Goal: Task Accomplishment & Management: Manage account settings

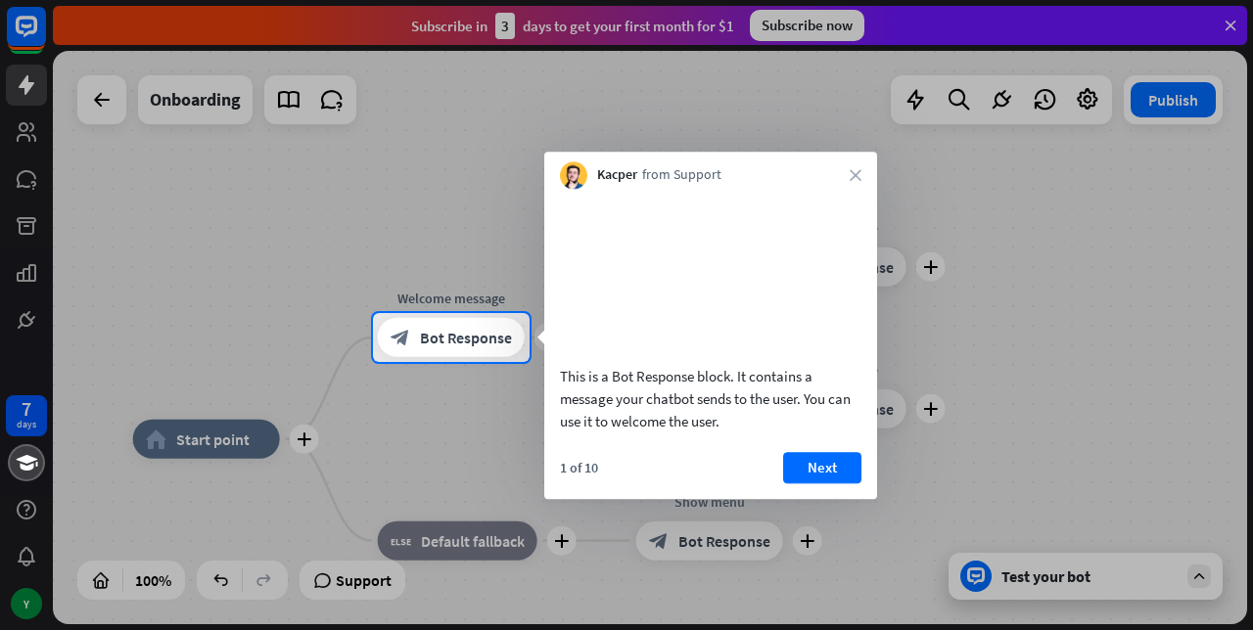
click at [823, 484] on button "Next" at bounding box center [822, 467] width 78 height 31
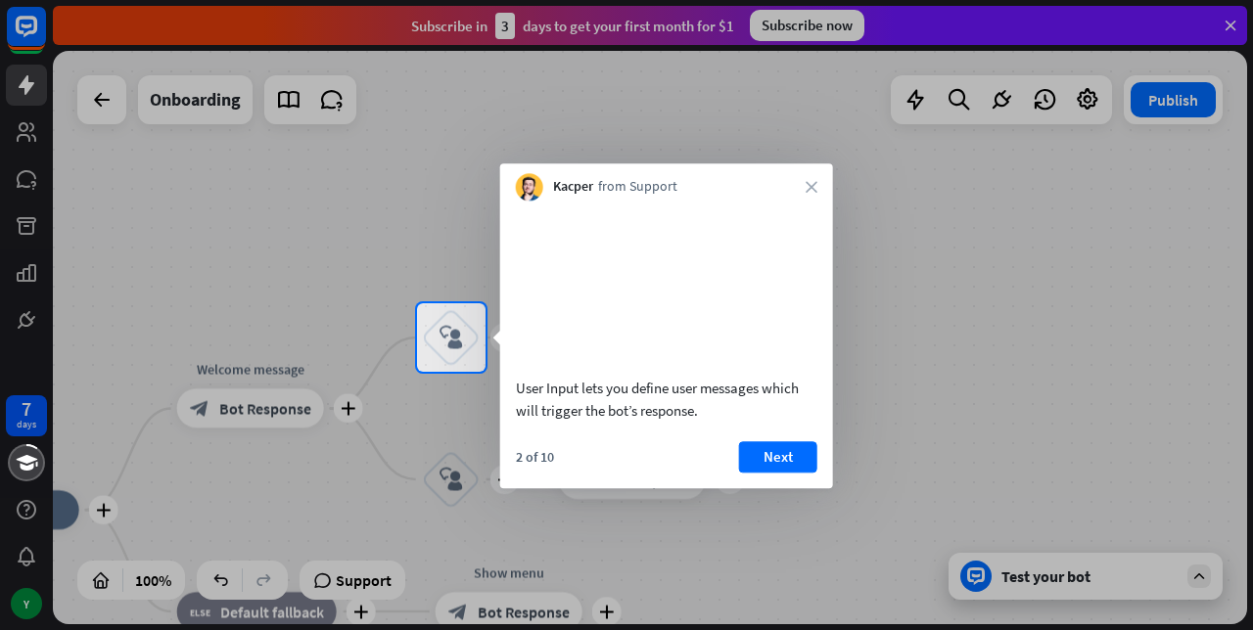
click at [777, 473] on button "Next" at bounding box center [778, 456] width 78 height 31
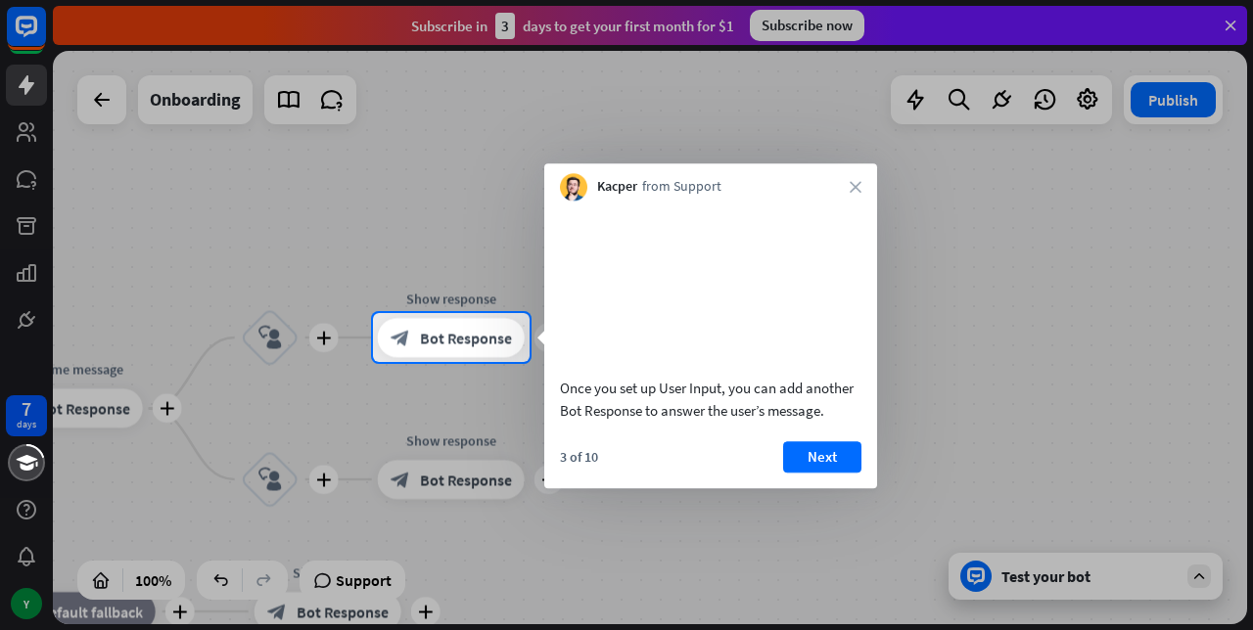
click at [819, 473] on button "Next" at bounding box center [822, 456] width 78 height 31
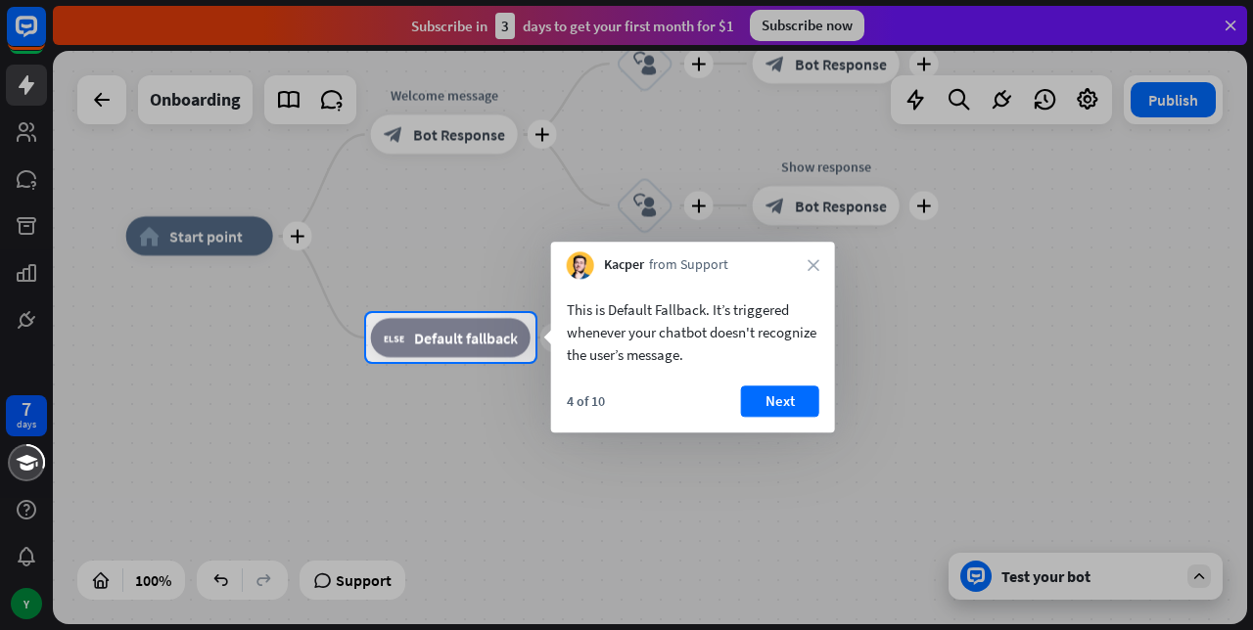
click at [773, 394] on button "Next" at bounding box center [780, 401] width 78 height 31
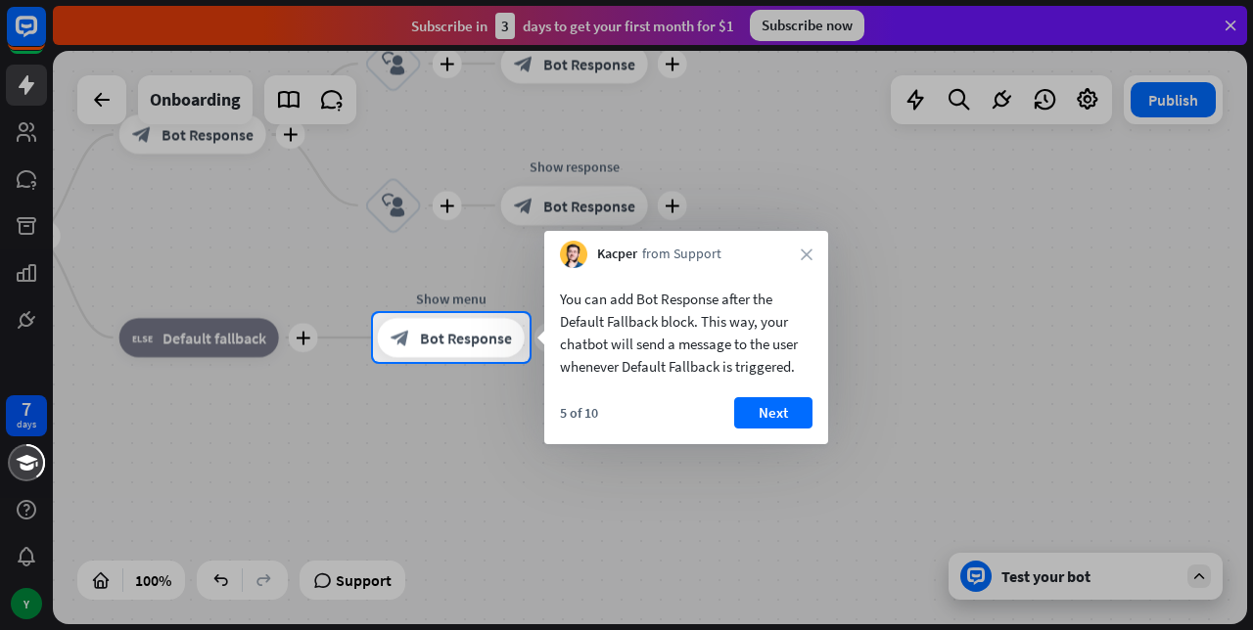
click at [767, 407] on button "Next" at bounding box center [773, 412] width 78 height 31
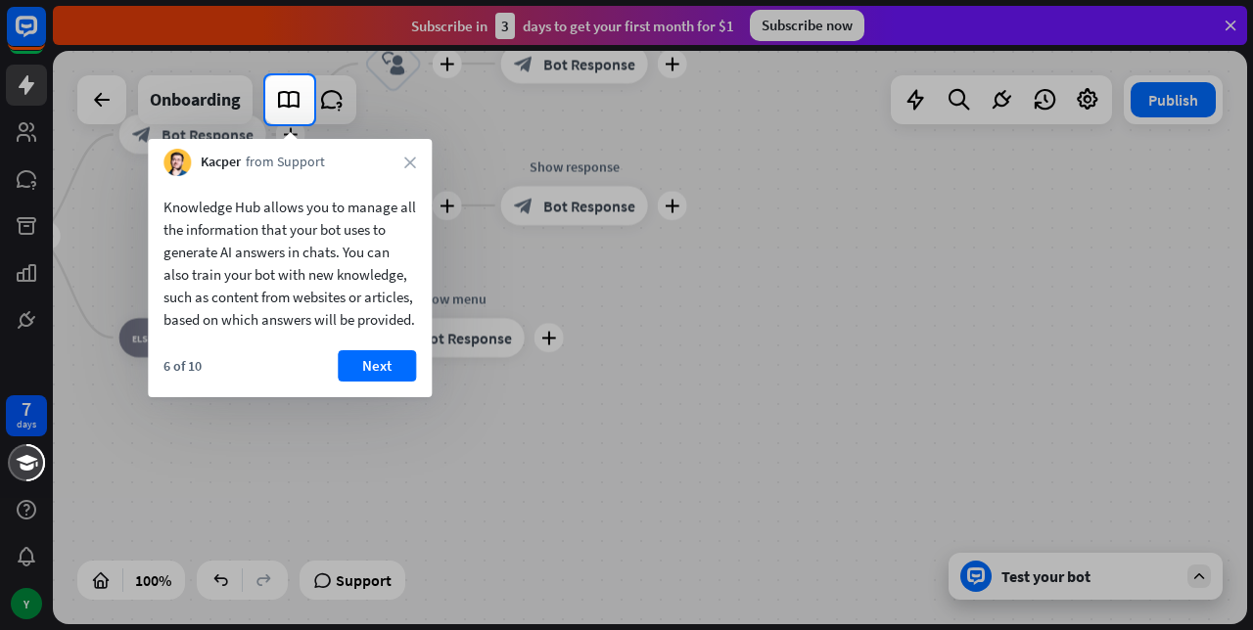
click at [368, 382] on button "Next" at bounding box center [377, 365] width 78 height 31
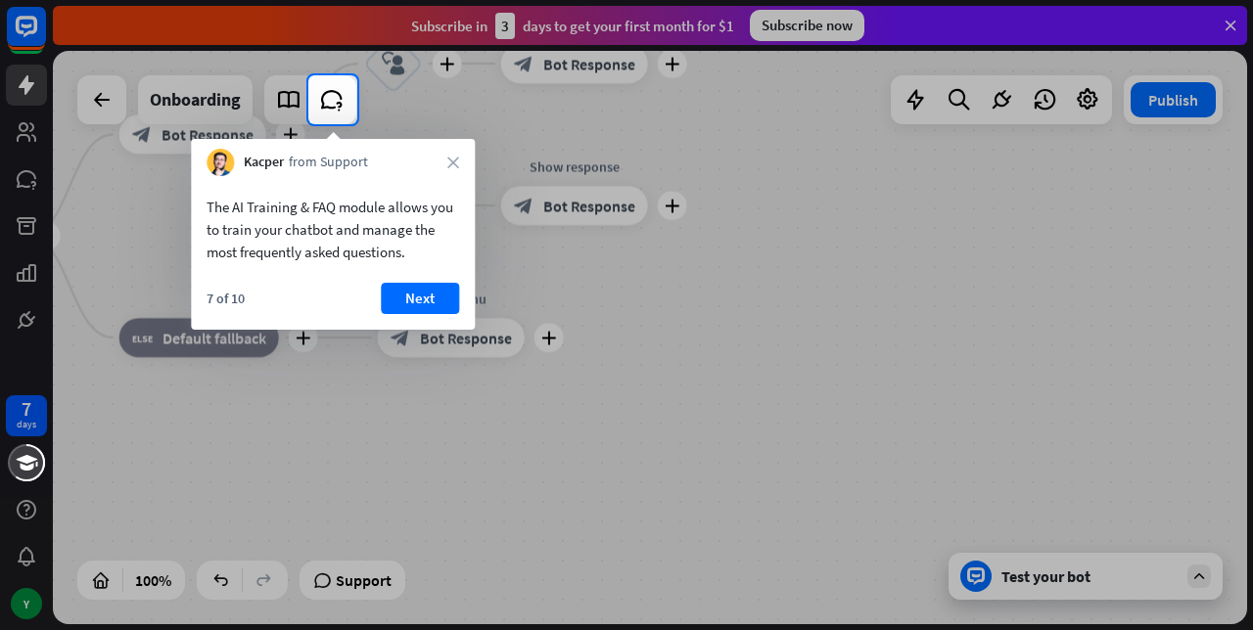
click at [407, 292] on button "Next" at bounding box center [420, 298] width 78 height 31
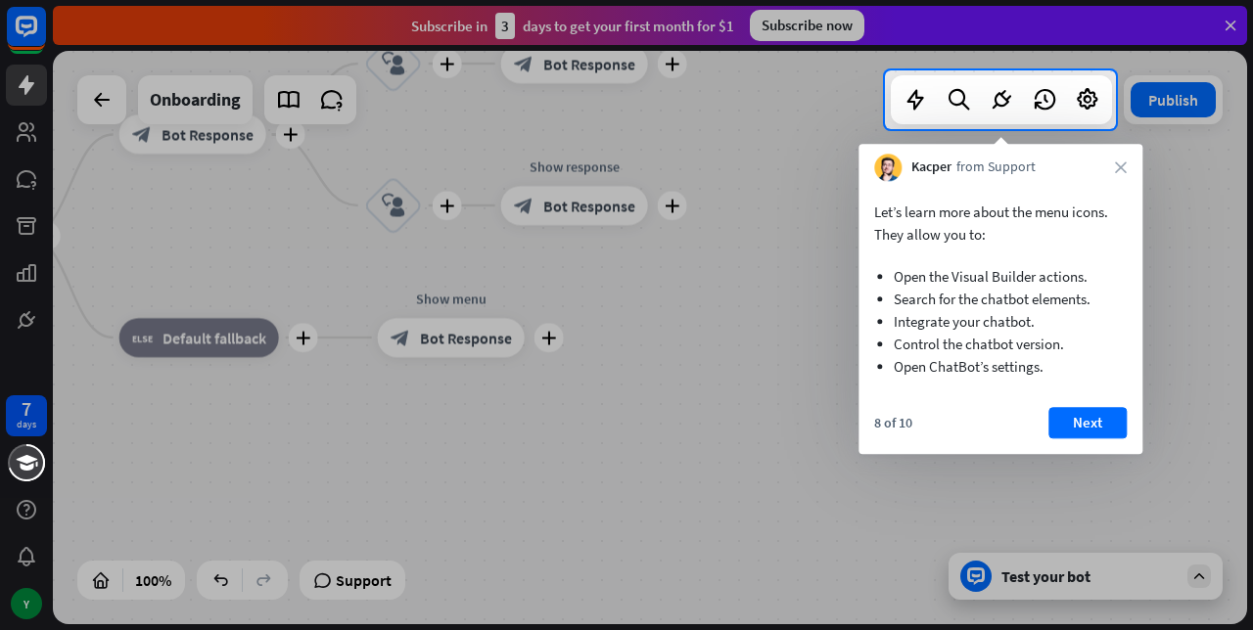
click at [1082, 417] on button "Next" at bounding box center [1087, 422] width 78 height 31
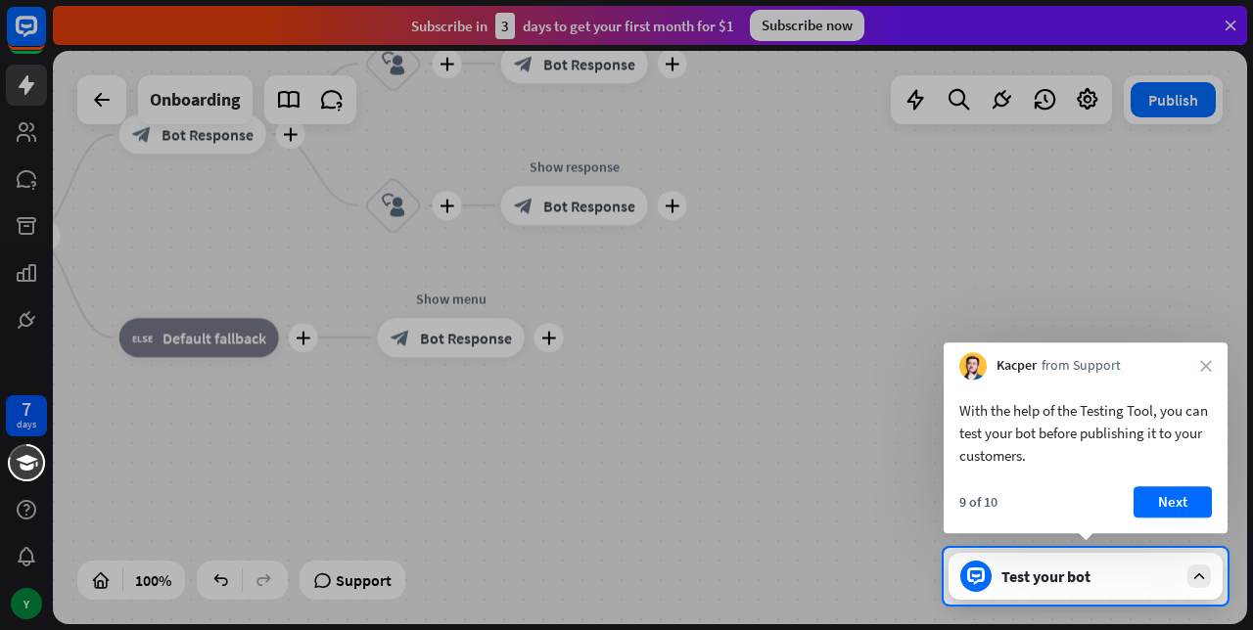
click at [1165, 503] on button "Next" at bounding box center [1173, 502] width 78 height 31
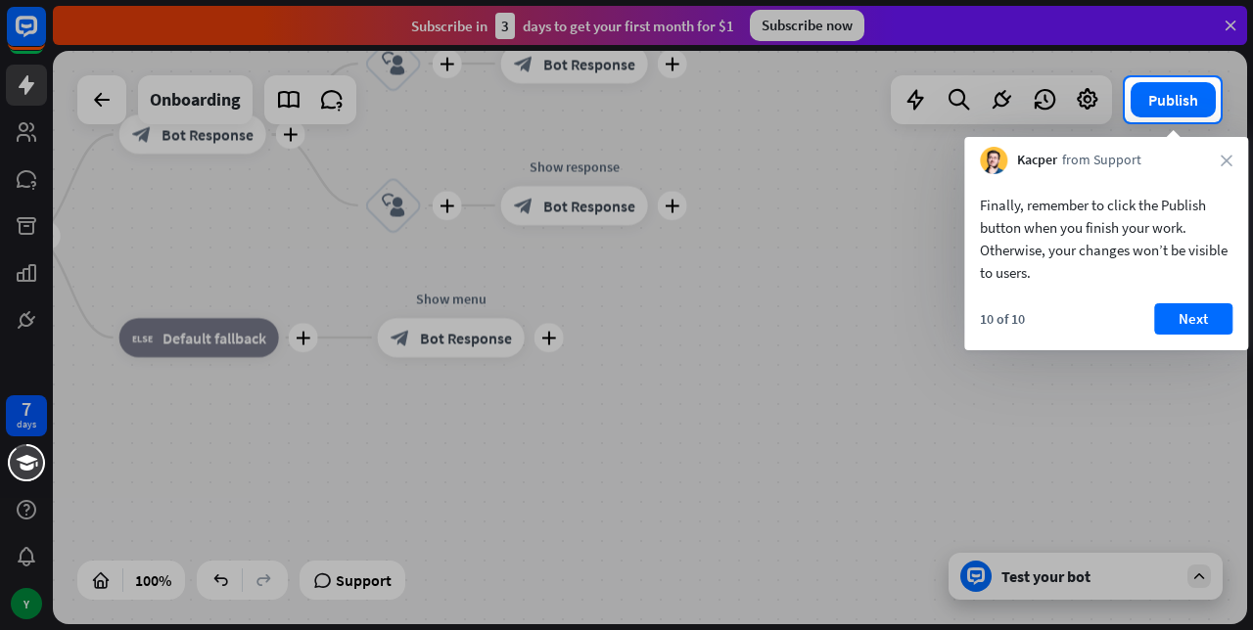
click at [1179, 324] on button "Next" at bounding box center [1193, 318] width 78 height 31
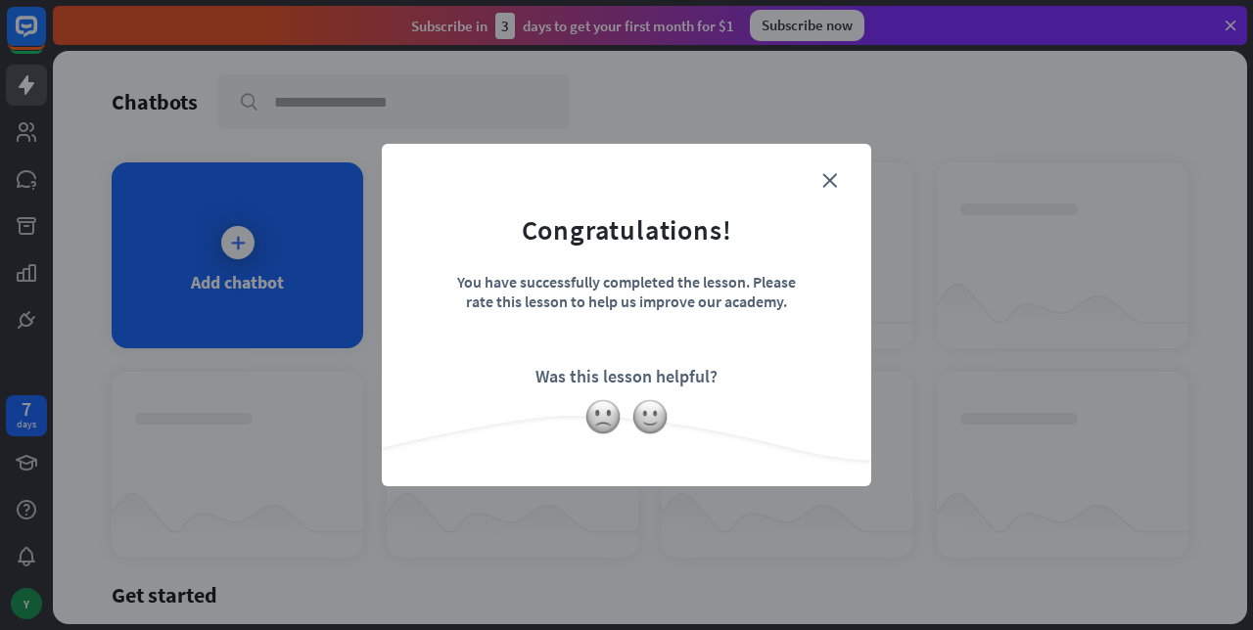
click at [652, 416] on img at bounding box center [649, 416] width 37 height 37
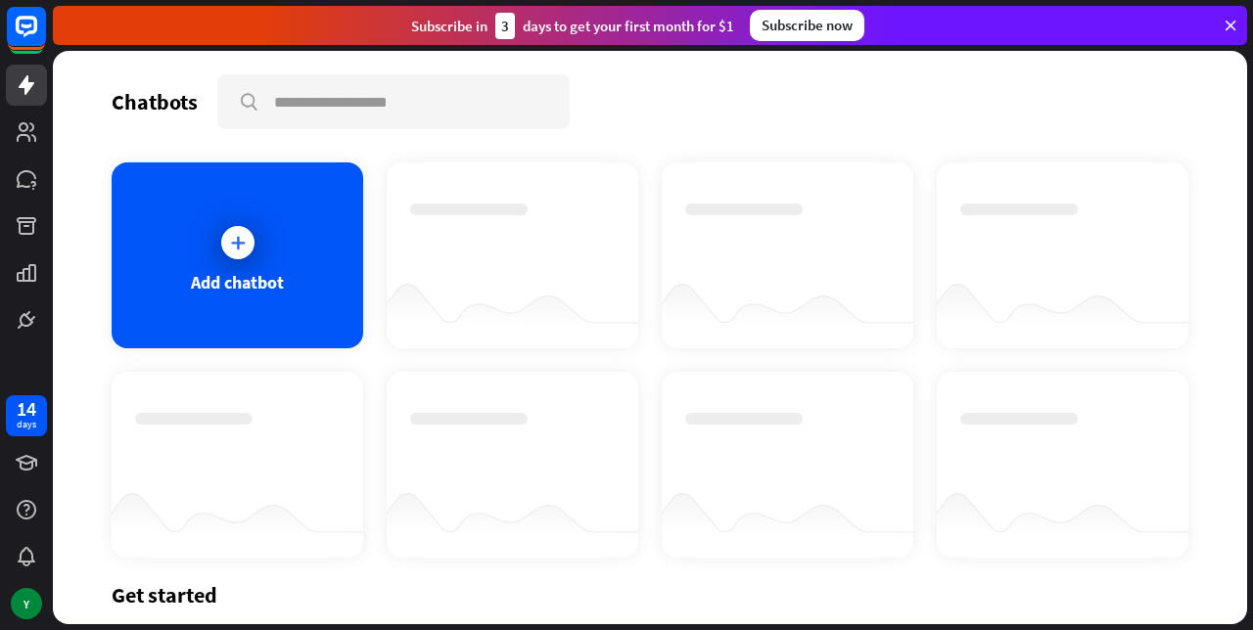
click at [0, 0] on icon at bounding box center [0, 0] width 0 height 0
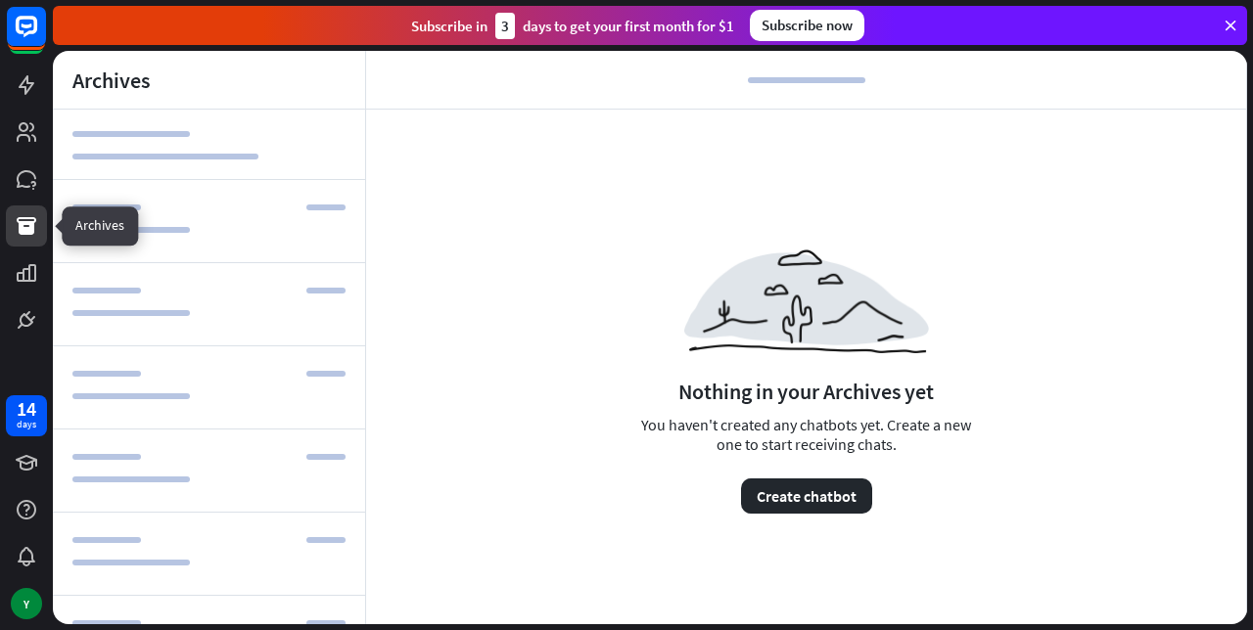
click at [0, 0] on icon at bounding box center [0, 0] width 0 height 0
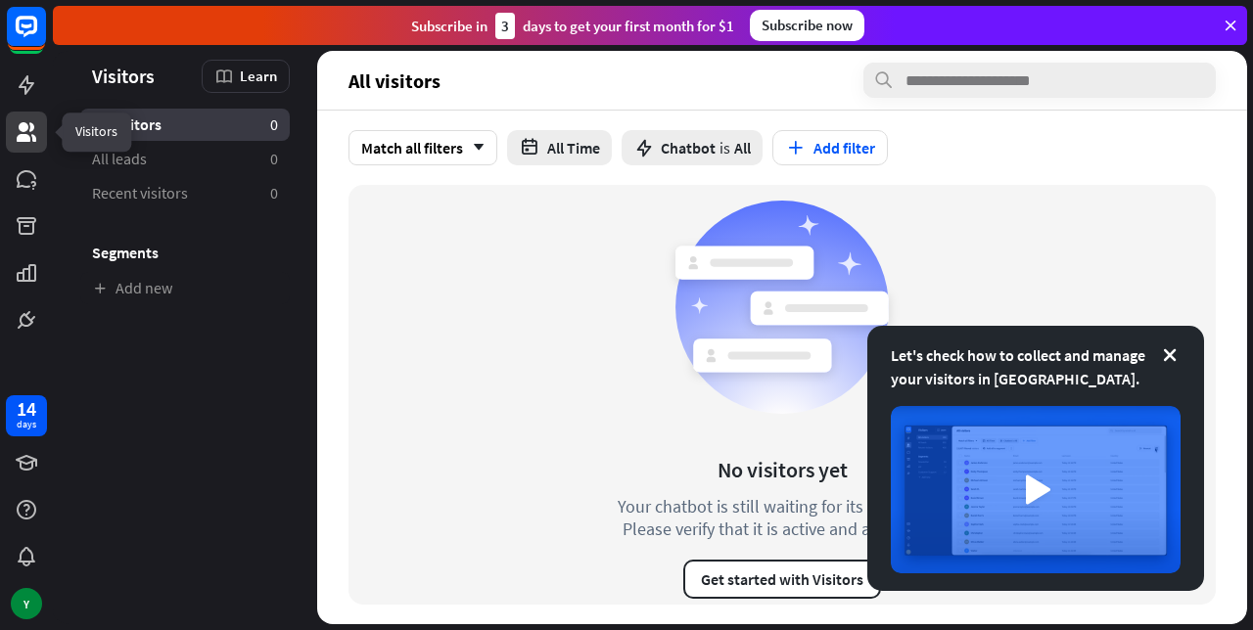
click at [20, 408] on div "14" at bounding box center [27, 409] width 20 height 18
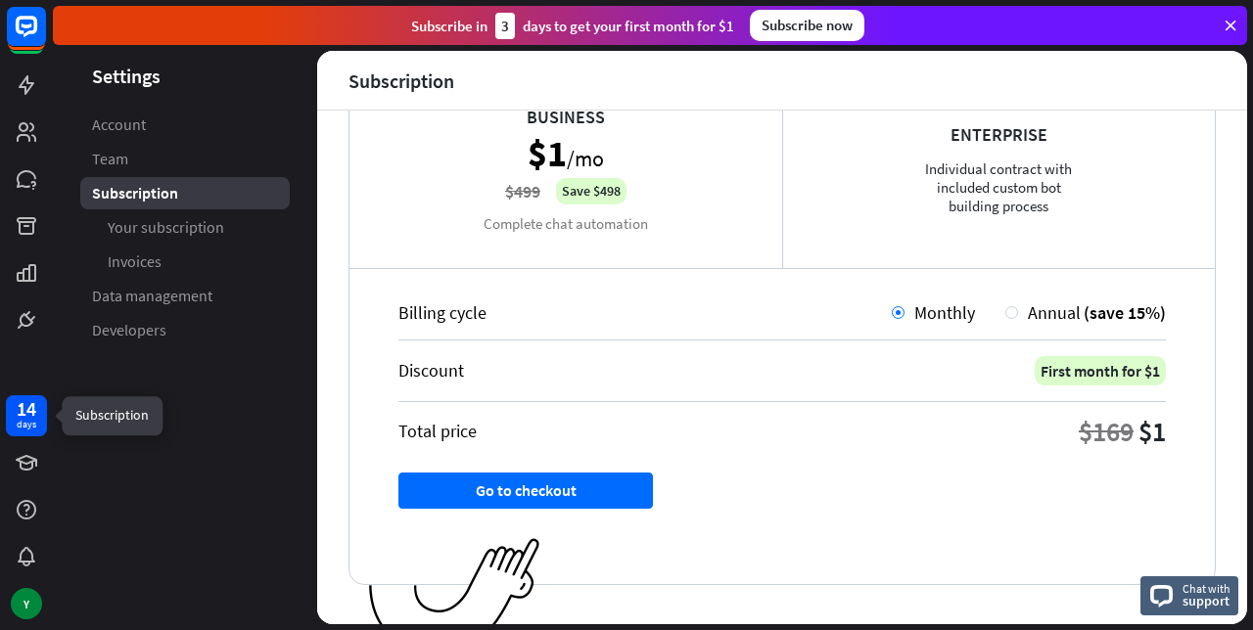
scroll to position [392, 0]
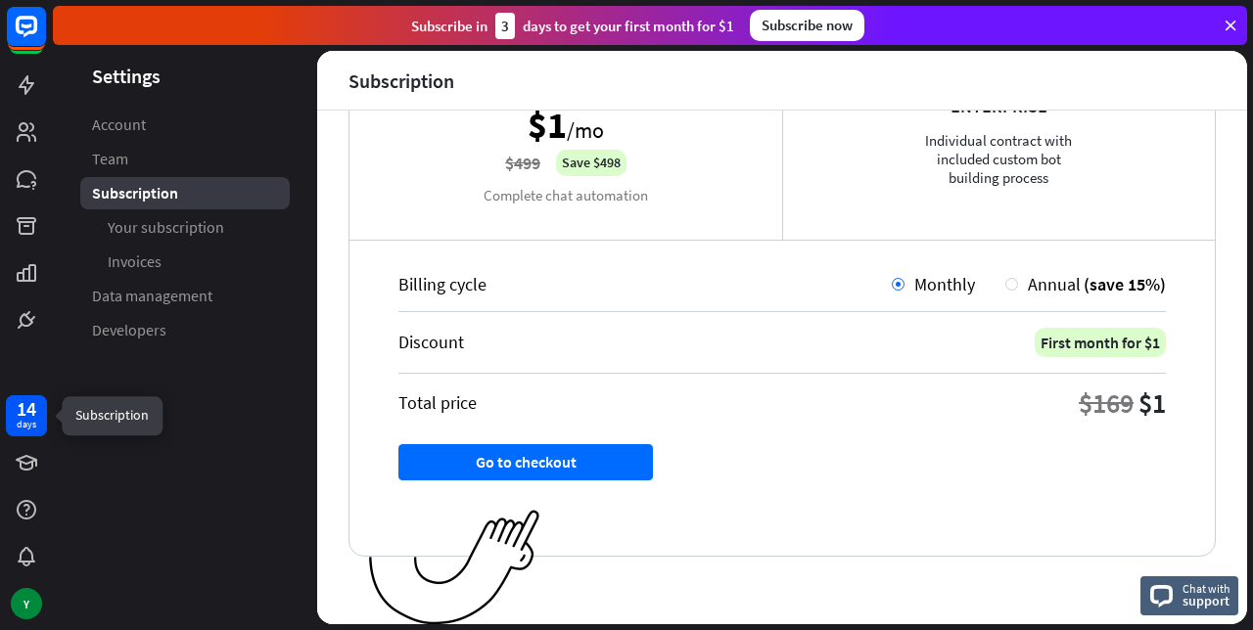
click at [479, 466] on button "Go to checkout" at bounding box center [525, 462] width 255 height 36
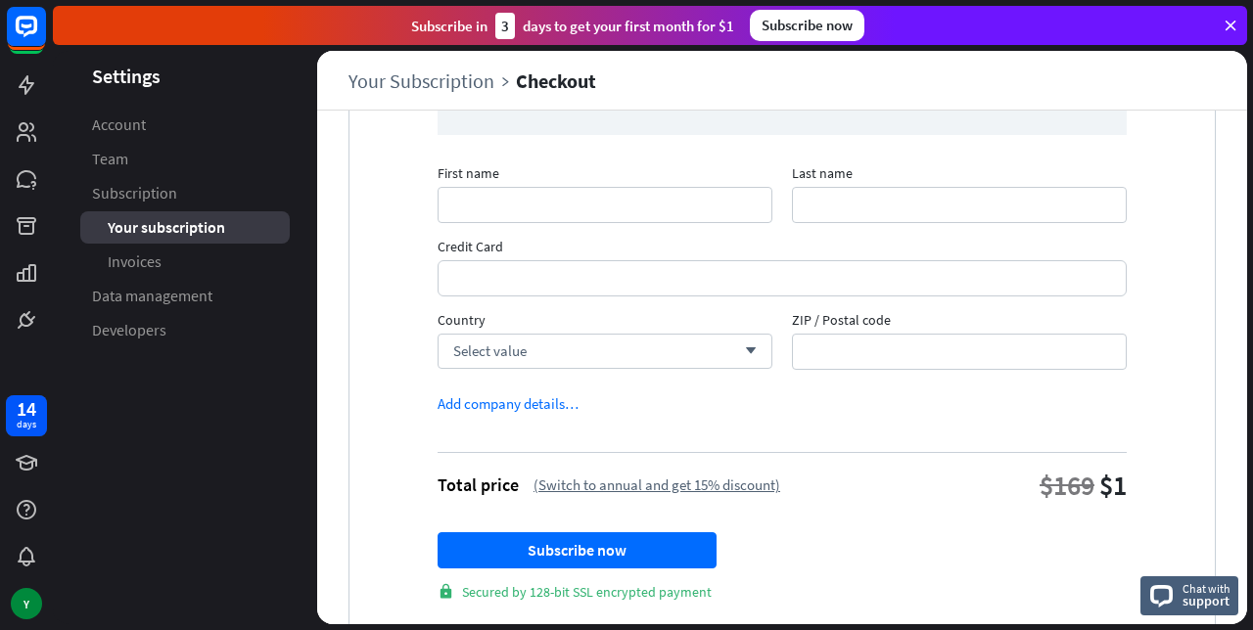
scroll to position [229, 0]
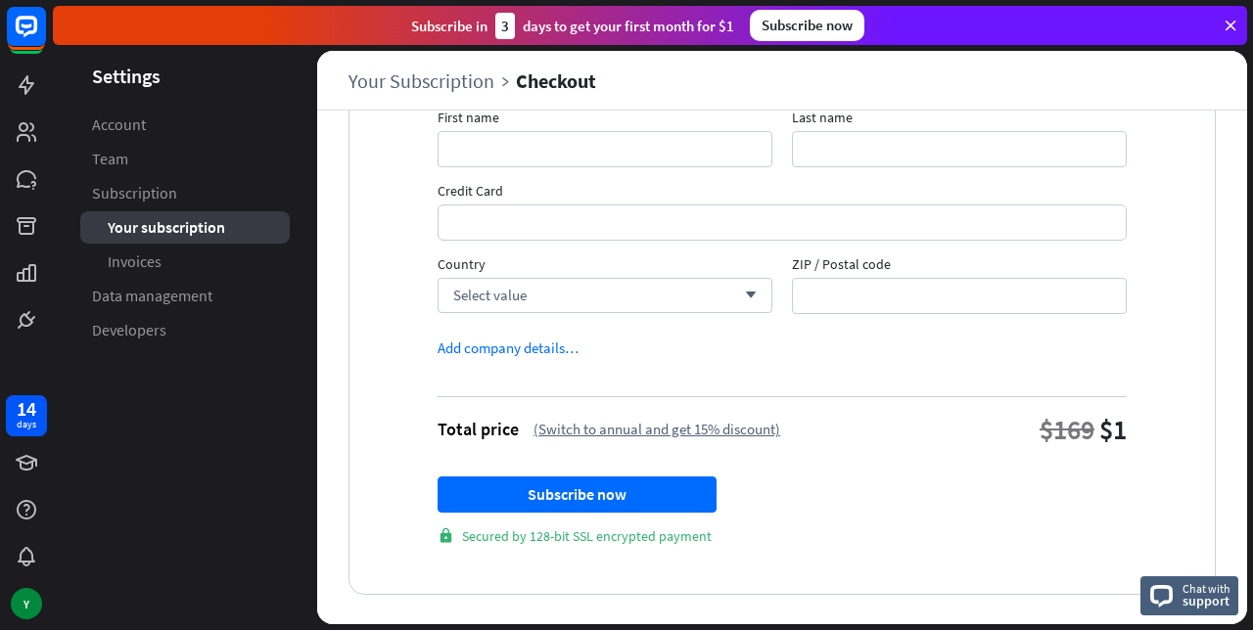
click at [0, 0] on icon at bounding box center [0, 0] width 0 height 0
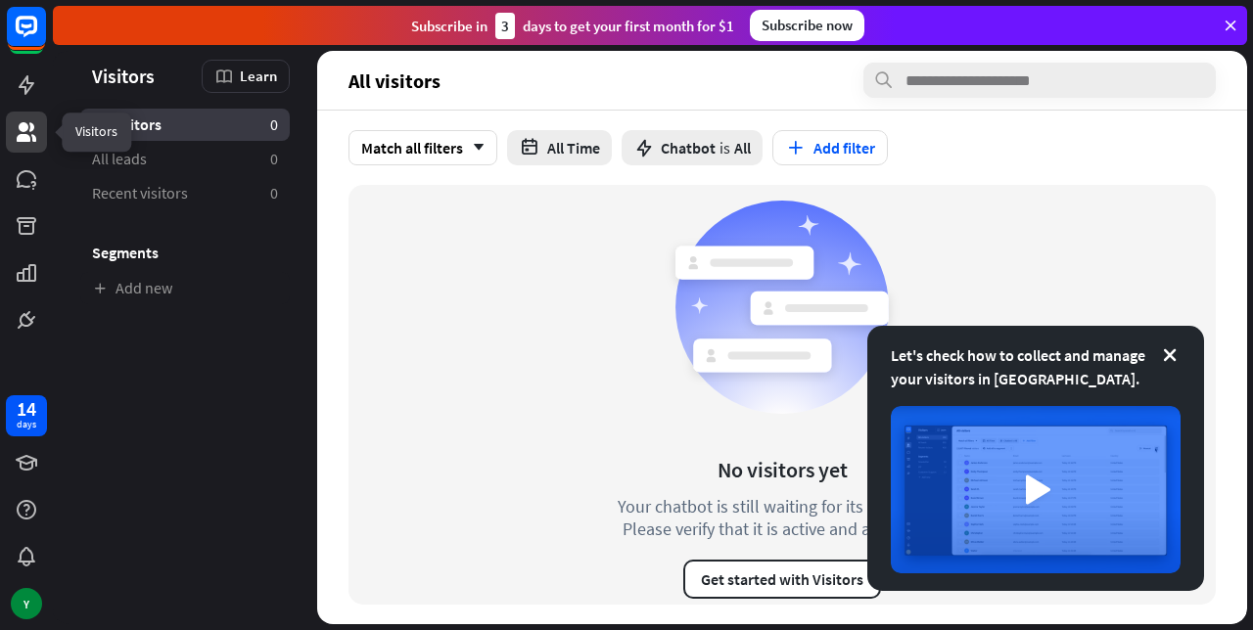
click at [18, 100] on link at bounding box center [26, 85] width 41 height 41
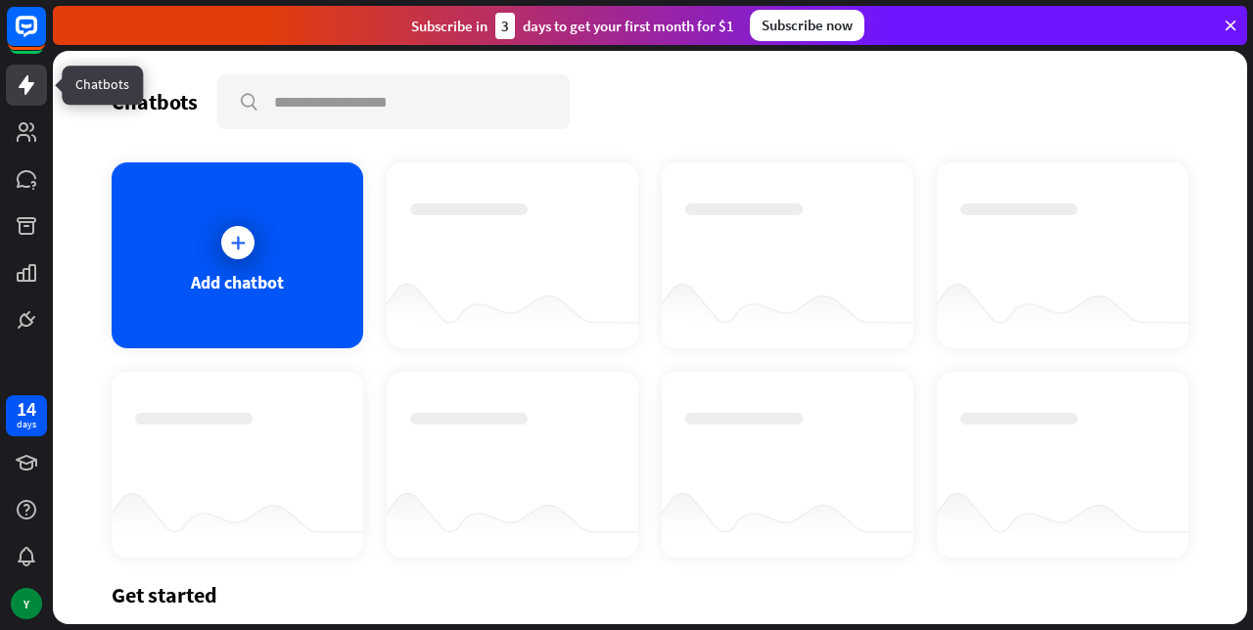
click at [18, 192] on link at bounding box center [26, 179] width 41 height 41
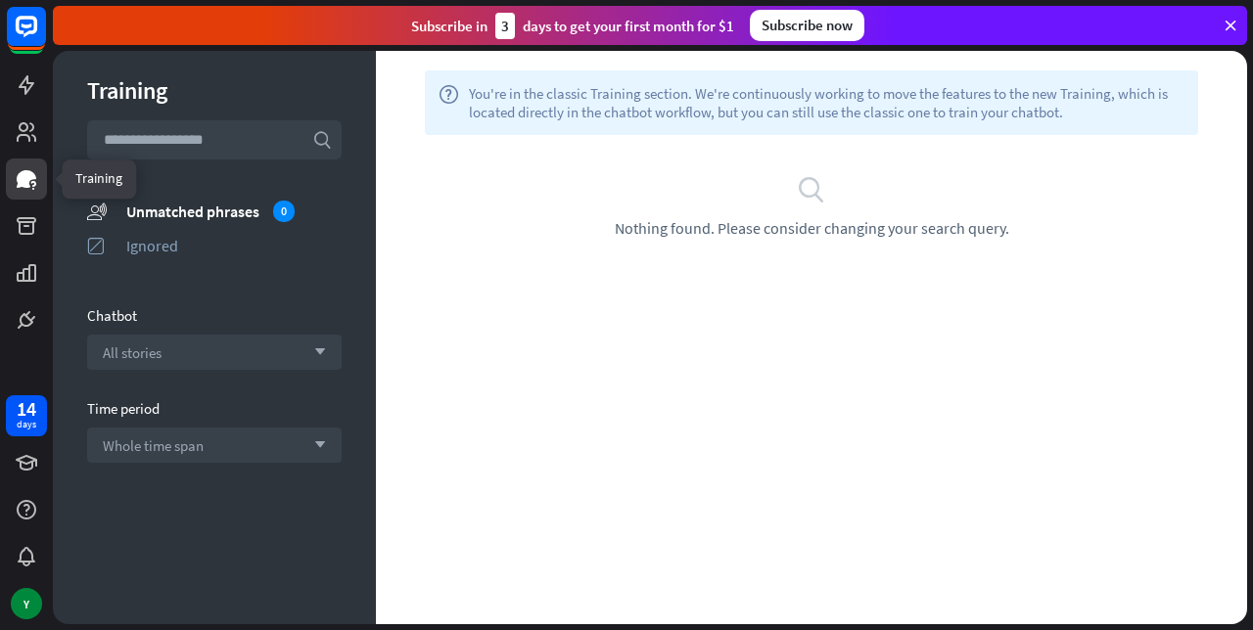
click at [0, 0] on icon at bounding box center [0, 0] width 0 height 0
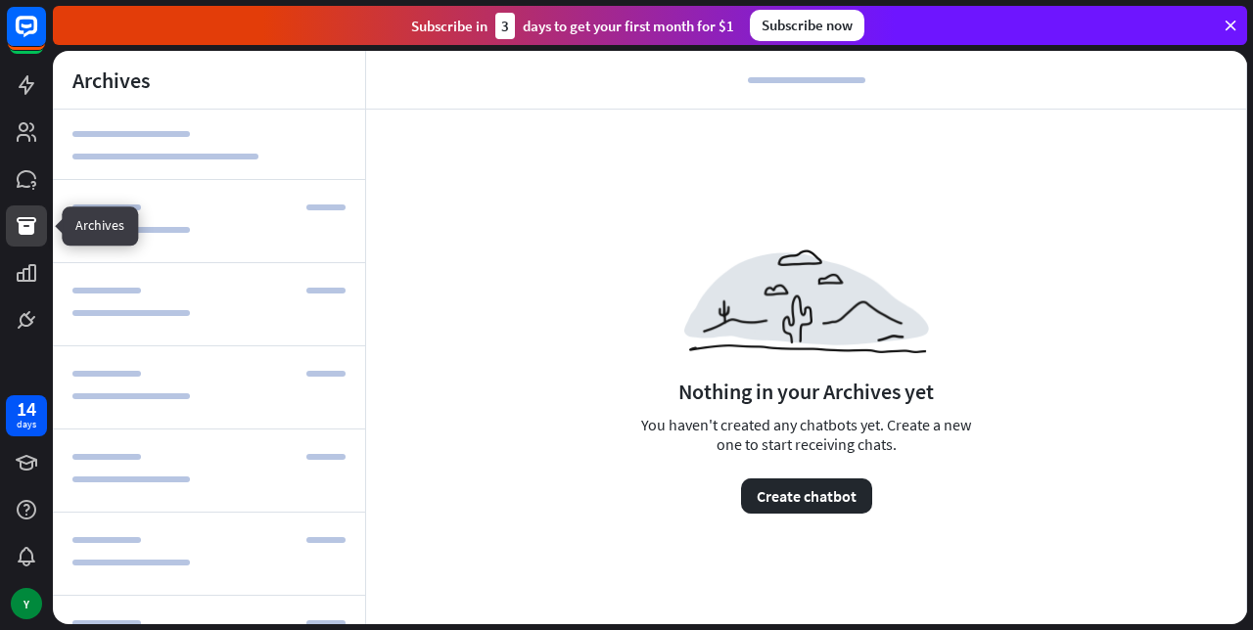
click at [20, 408] on div "14" at bounding box center [27, 409] width 20 height 18
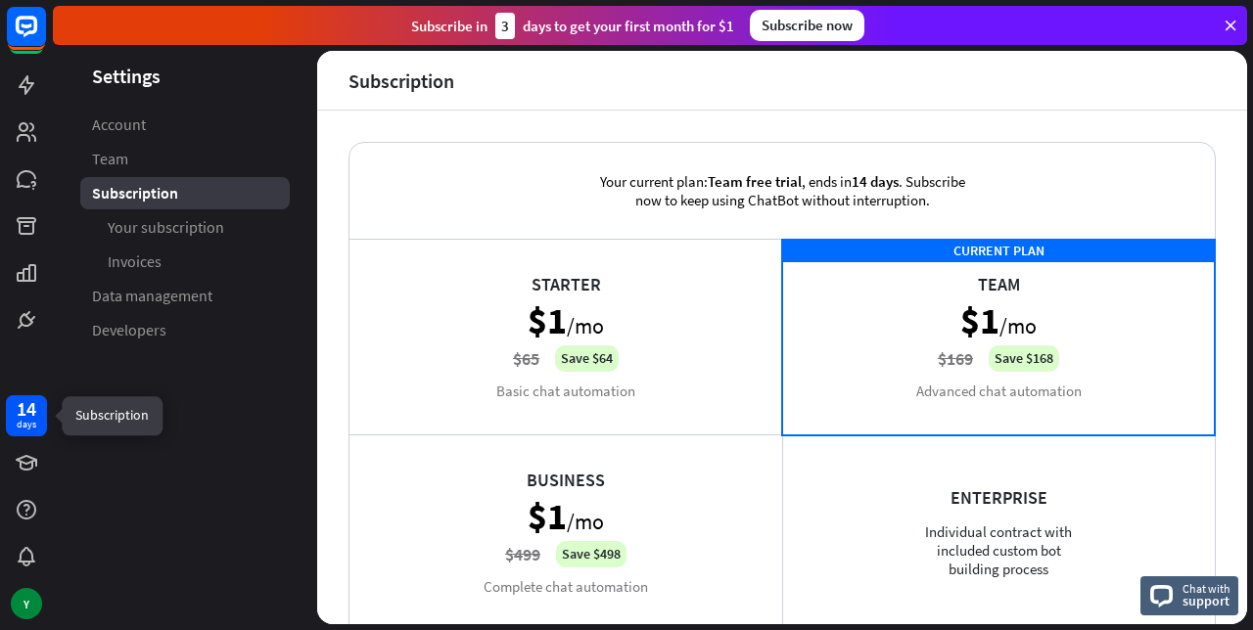
click at [374, 29] on div "Subscribe [DATE] to get your first month for $1 Subscribe now" at bounding box center [650, 25] width 1194 height 39
click at [642, 43] on div "Subscribe [DATE] to get your first month for $1 Subscribe now" at bounding box center [650, 25] width 1194 height 39
click at [776, 25] on div "Subscribe now" at bounding box center [807, 25] width 115 height 31
click at [779, 22] on div "Subscribe now" at bounding box center [807, 25] width 115 height 31
click at [1092, 26] on div "Subscribe [DATE] to get your first month for $1 Subscribe now" at bounding box center [650, 25] width 1194 height 39
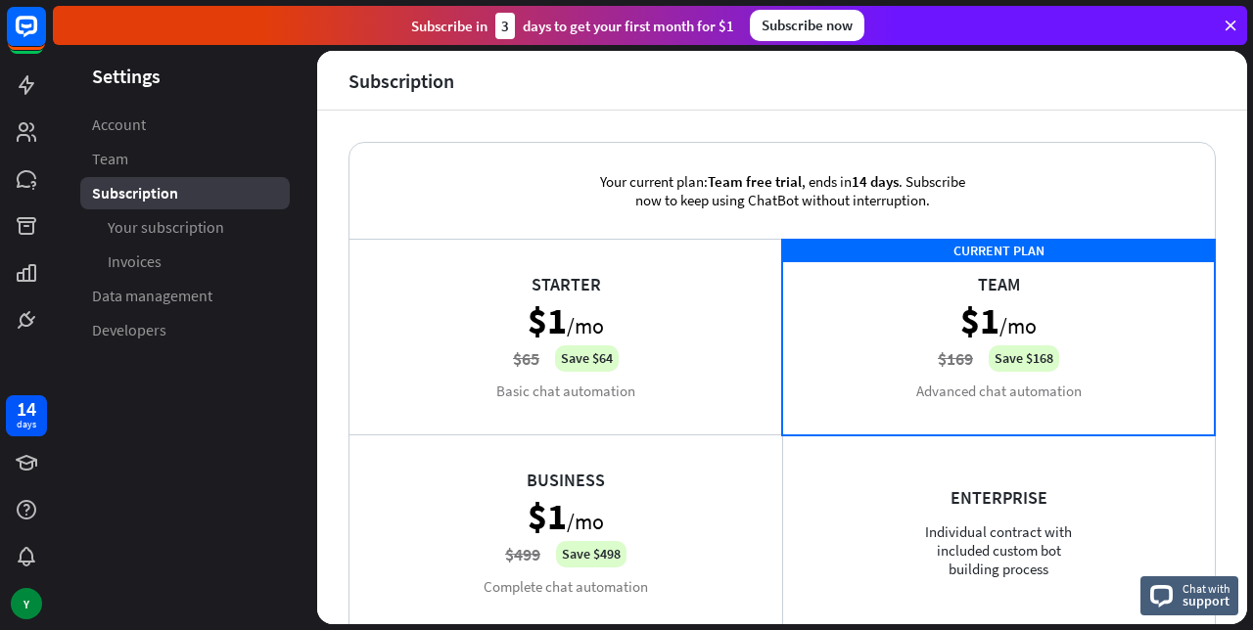
click at [1225, 25] on icon at bounding box center [1231, 26] width 18 height 18
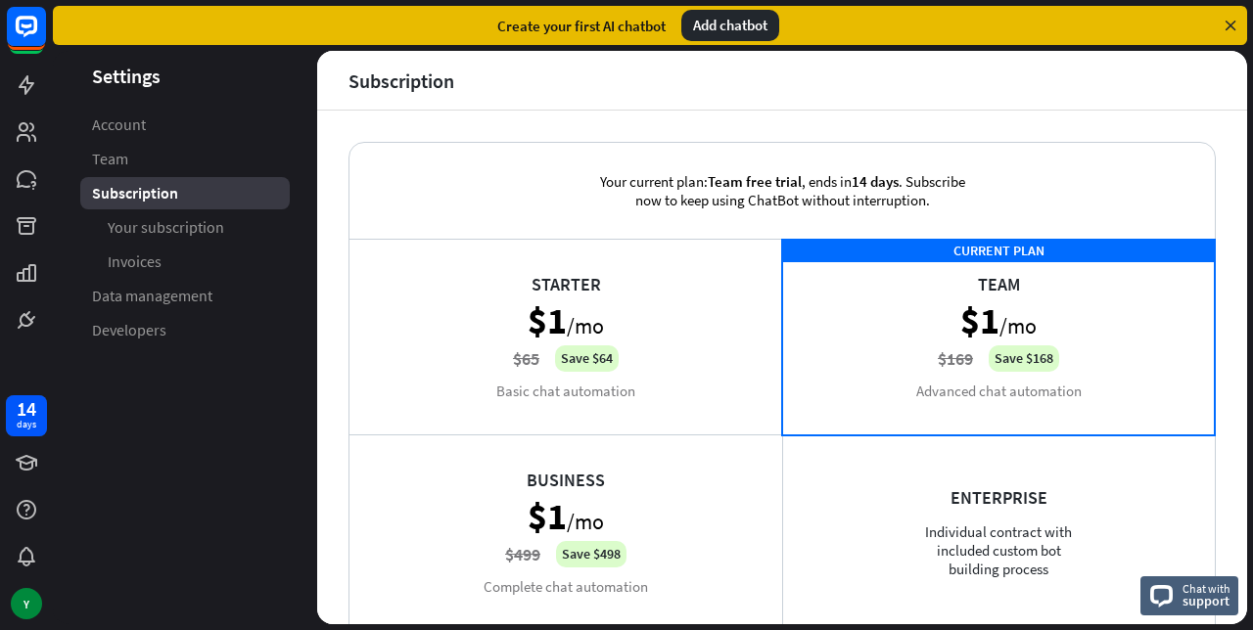
click at [703, 35] on div "Add chatbot" at bounding box center [730, 25] width 98 height 31
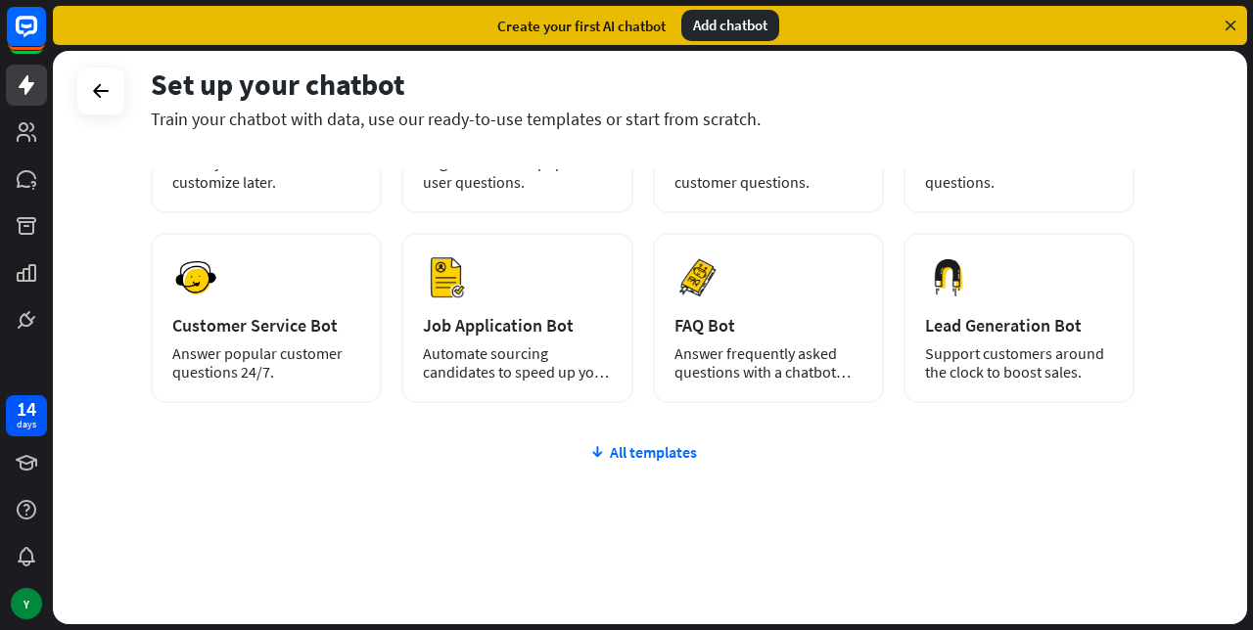
scroll to position [236, 0]
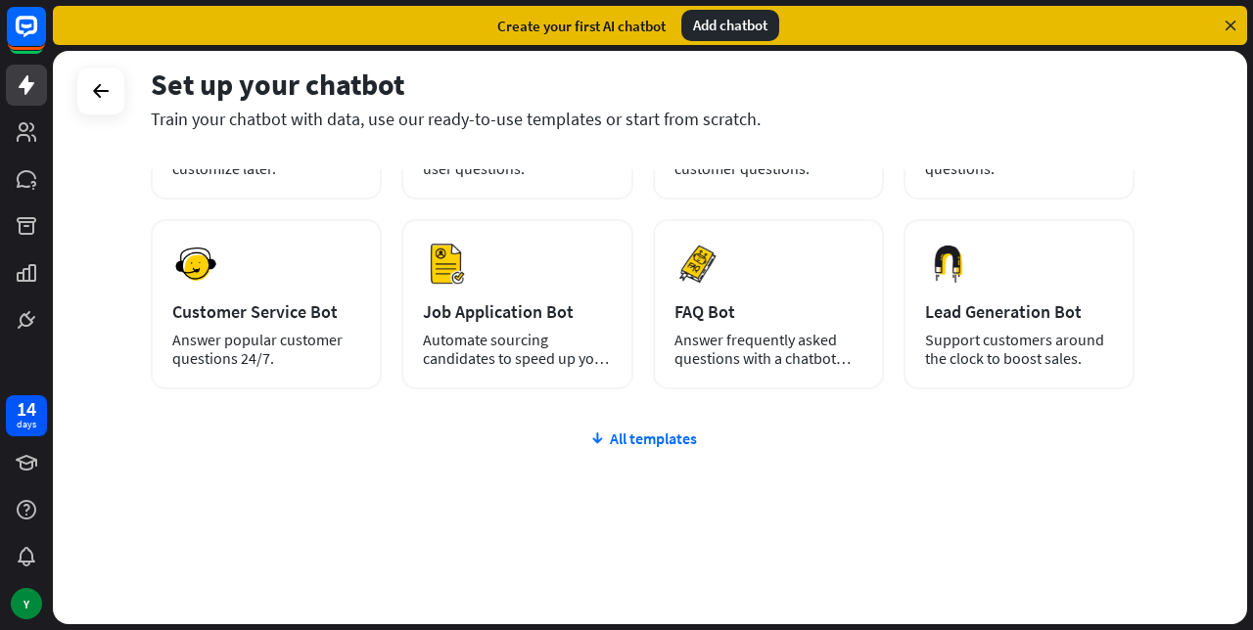
click at [17, 597] on div "Y" at bounding box center [26, 603] width 31 height 31
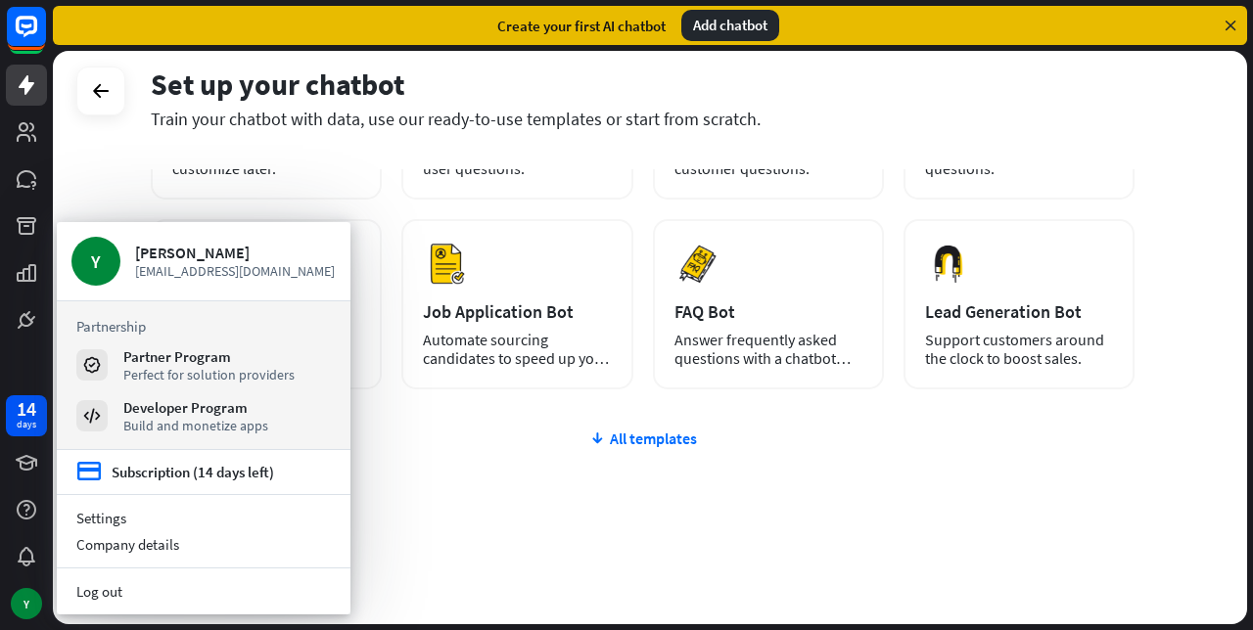
click at [417, 497] on div "plus Blank Bot Create a blank chatbot, which you can train and customize later.…" at bounding box center [643, 323] width 984 height 603
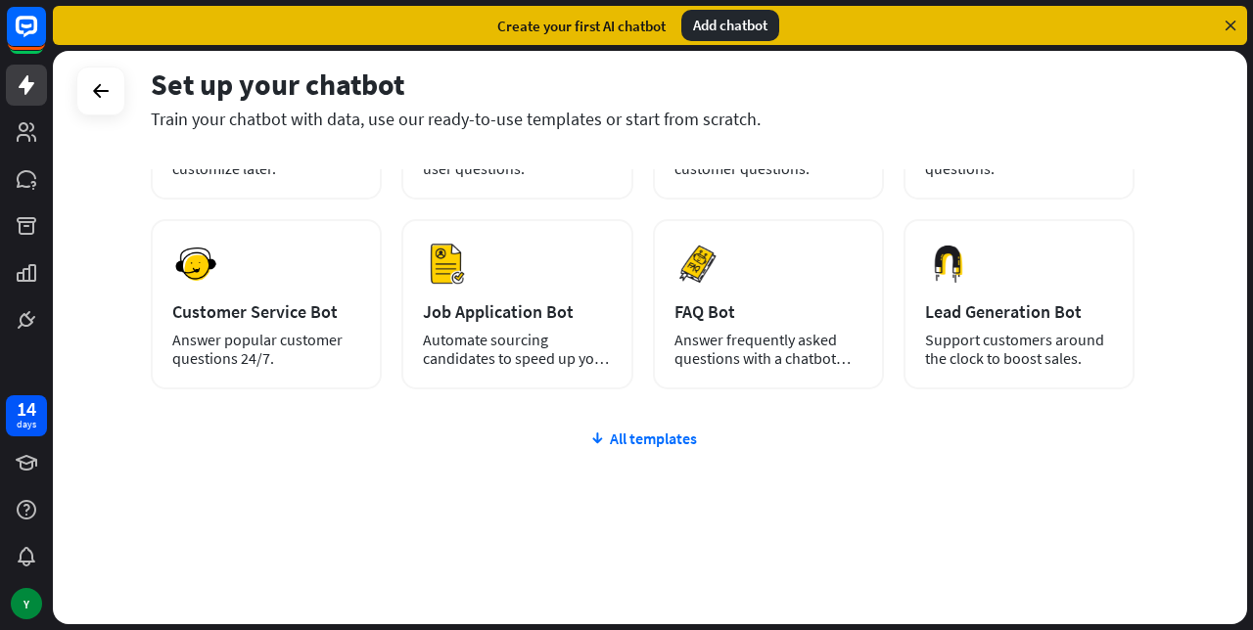
click at [0, 0] on icon at bounding box center [0, 0] width 0 height 0
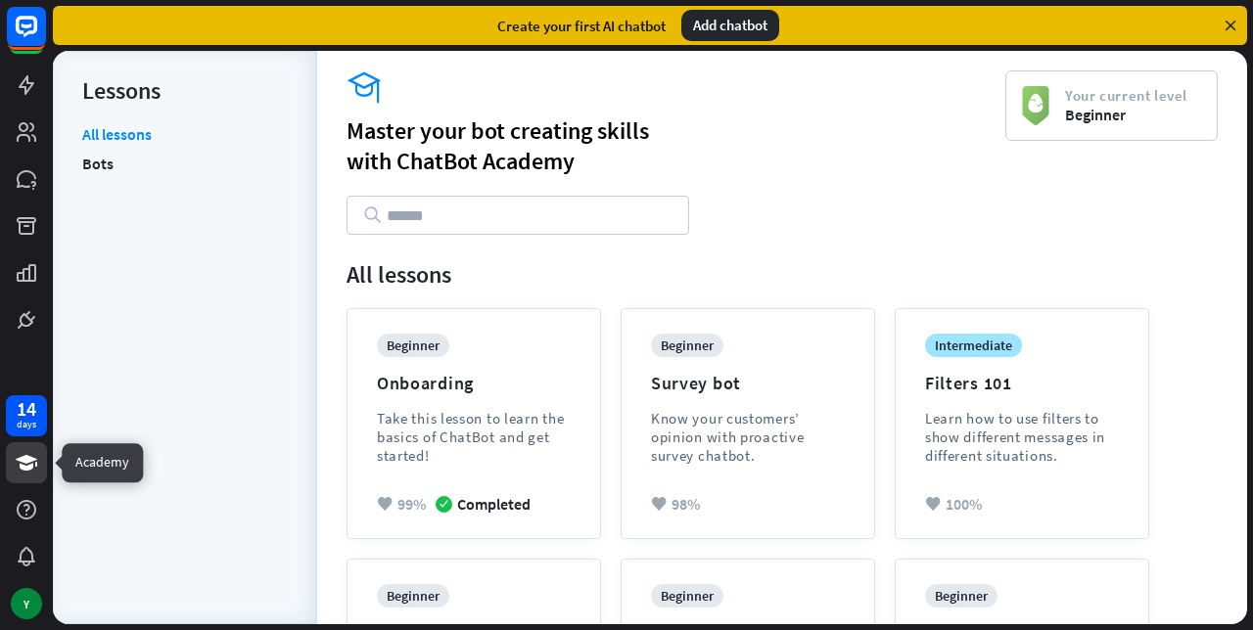
click at [439, 370] on div "beginner Onboarding Take this lesson to learn the basics of ChatBot and get sta…" at bounding box center [474, 414] width 194 height 161
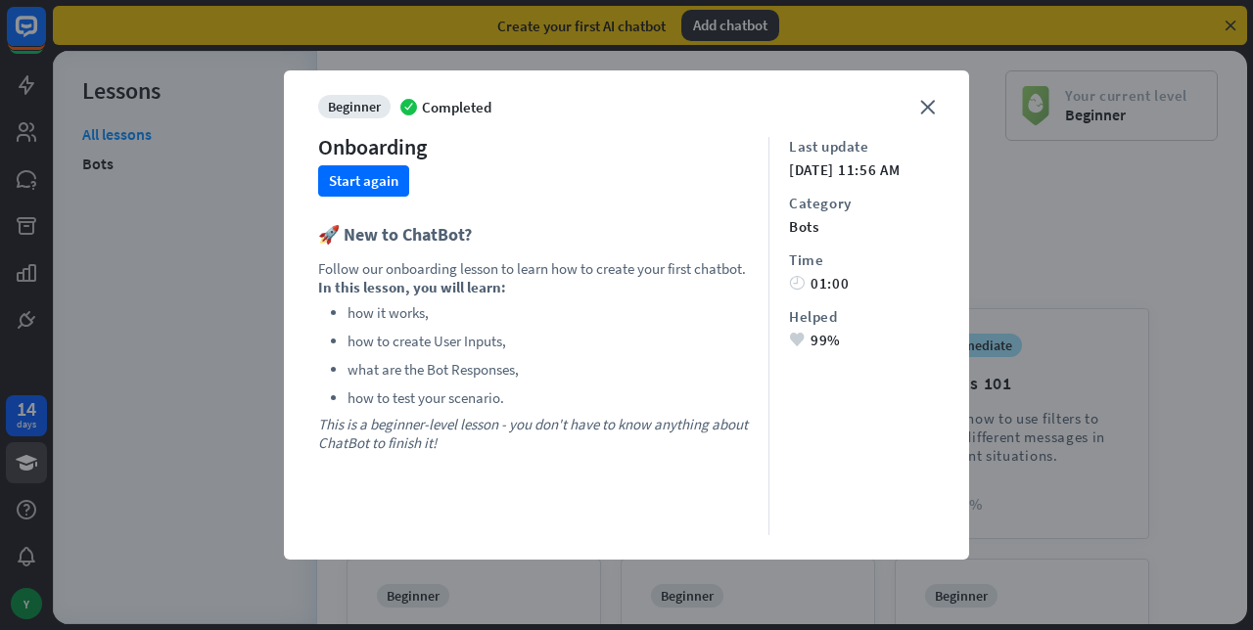
click at [934, 110] on icon "close" at bounding box center [927, 107] width 15 height 15
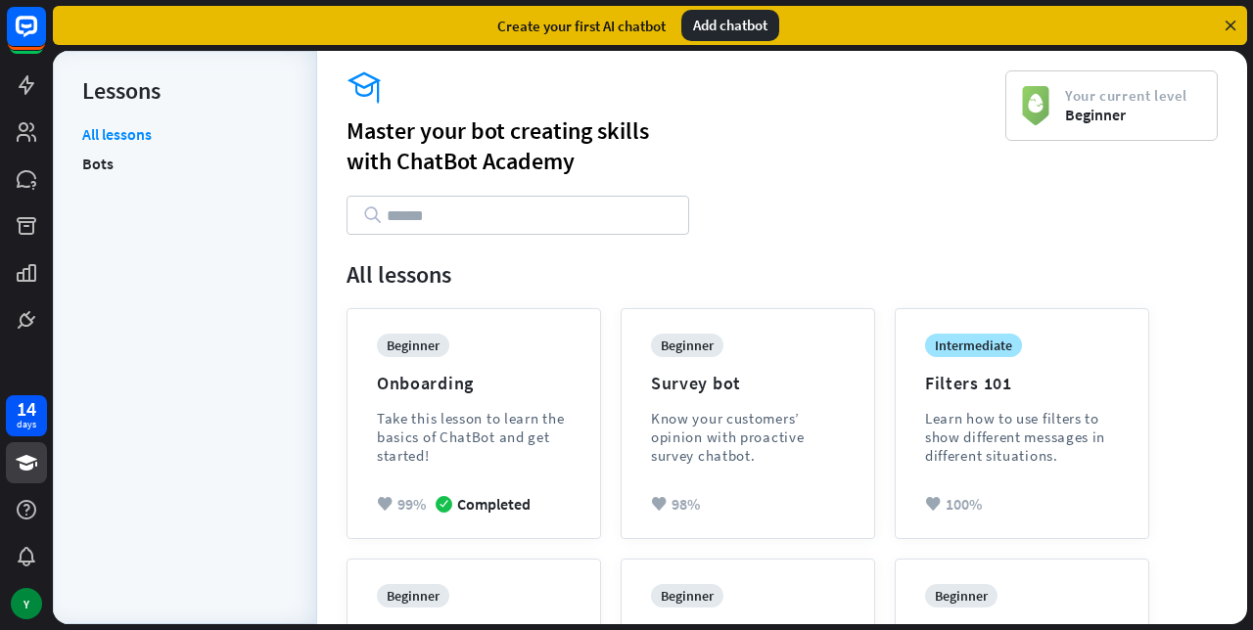
click at [20, 35] on rect at bounding box center [26, 26] width 39 height 39
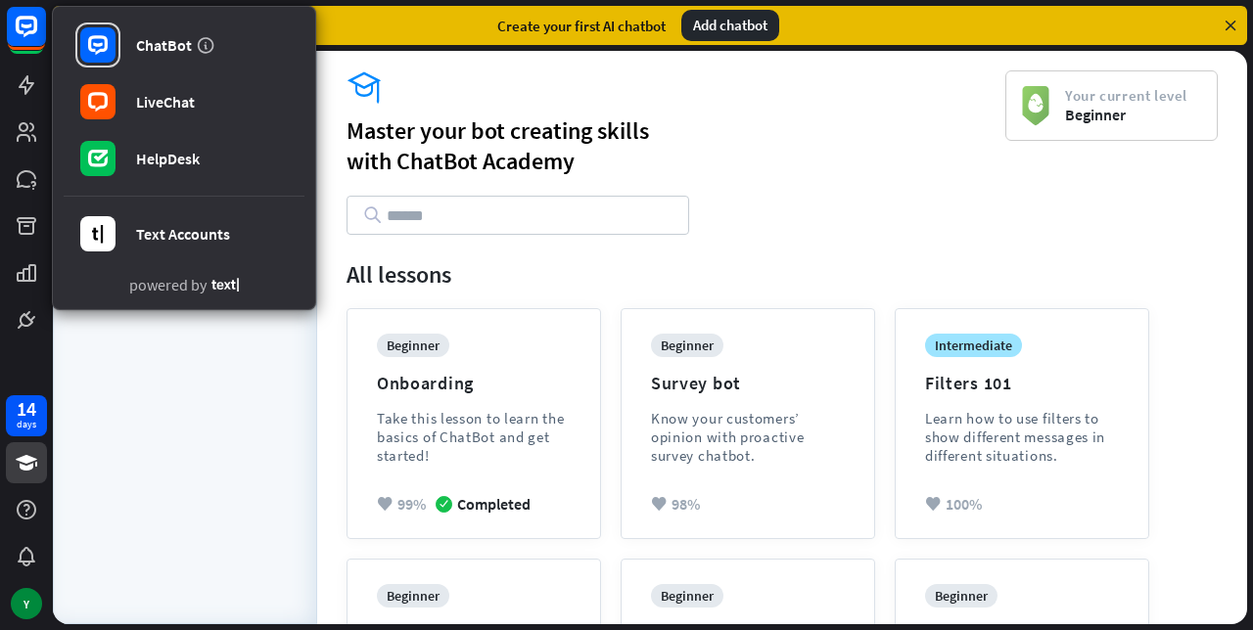
click at [832, 180] on div "academy Master your bot creating skills with [GEOGRAPHIC_DATA]" at bounding box center [676, 152] width 659 height 164
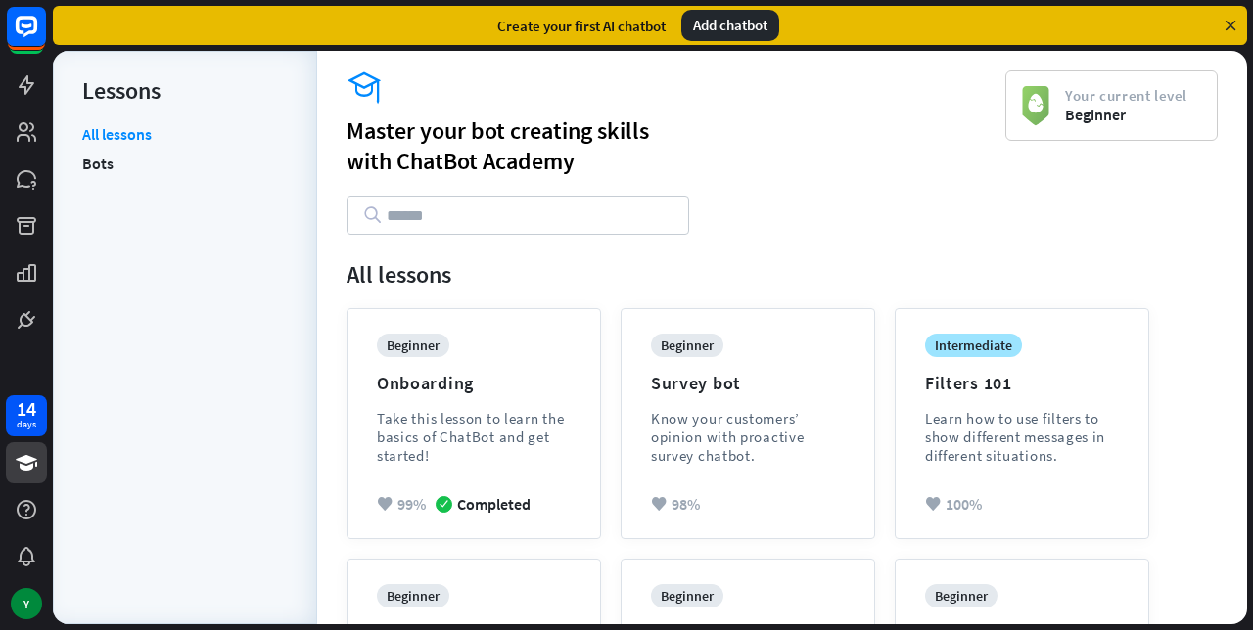
click at [0, 0] on icon at bounding box center [0, 0] width 0 height 0
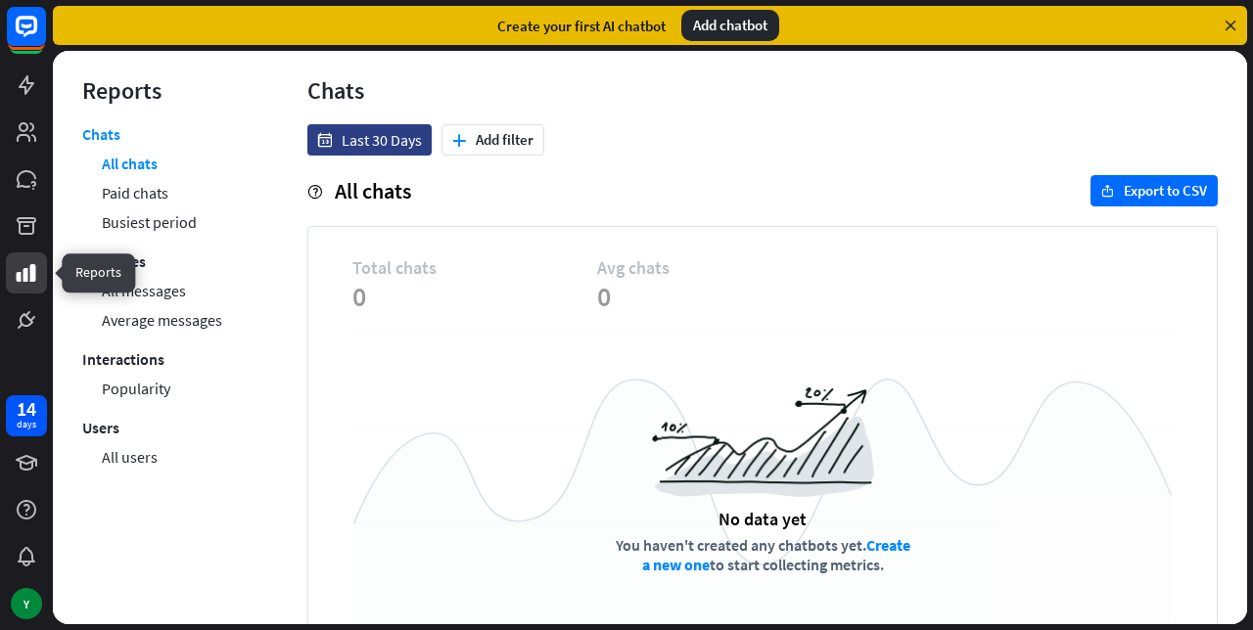
scroll to position [54, 0]
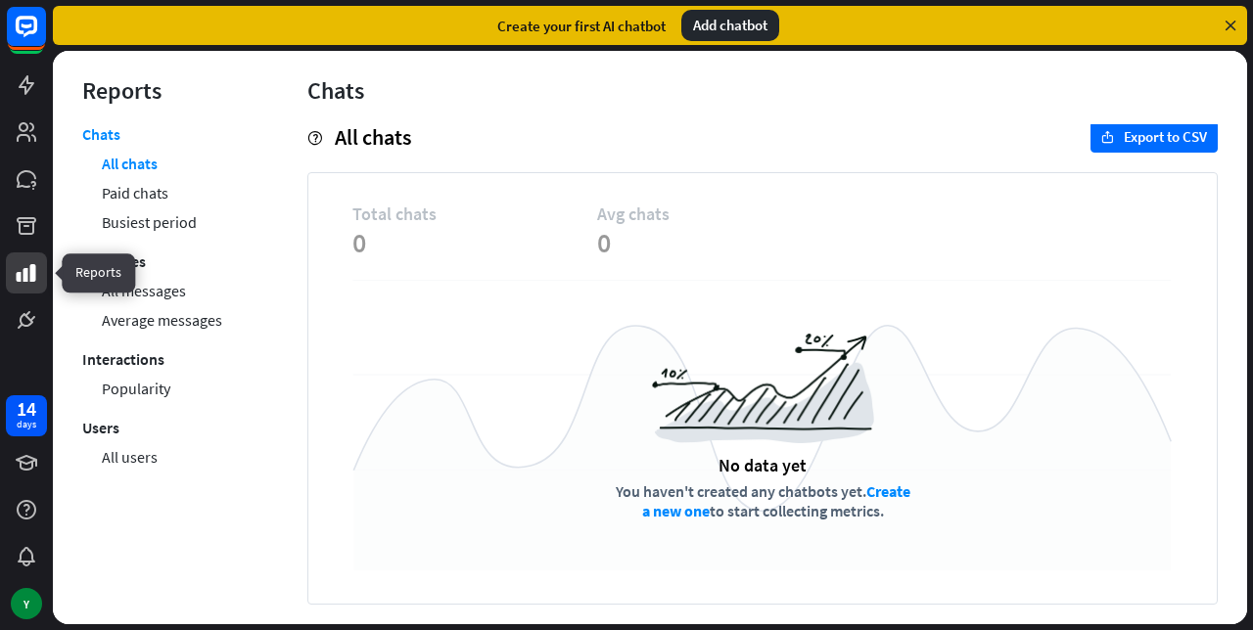
click at [191, 227] on link "Busiest period" at bounding box center [149, 222] width 95 height 29
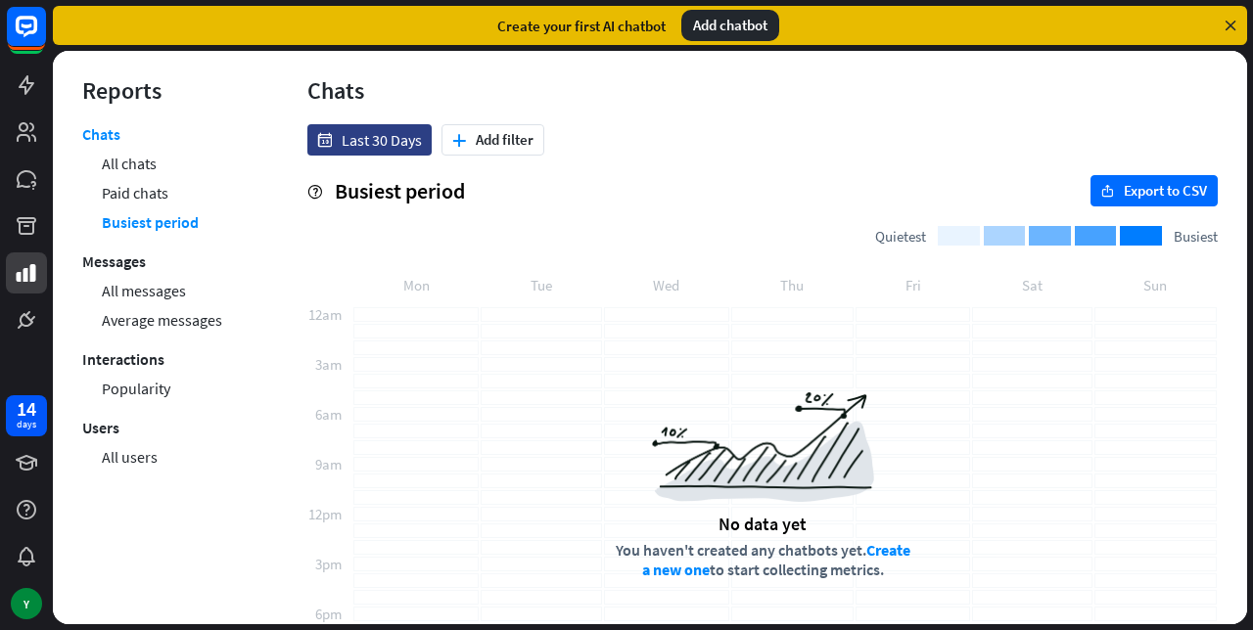
click at [152, 195] on link "Paid chats" at bounding box center [135, 192] width 67 height 29
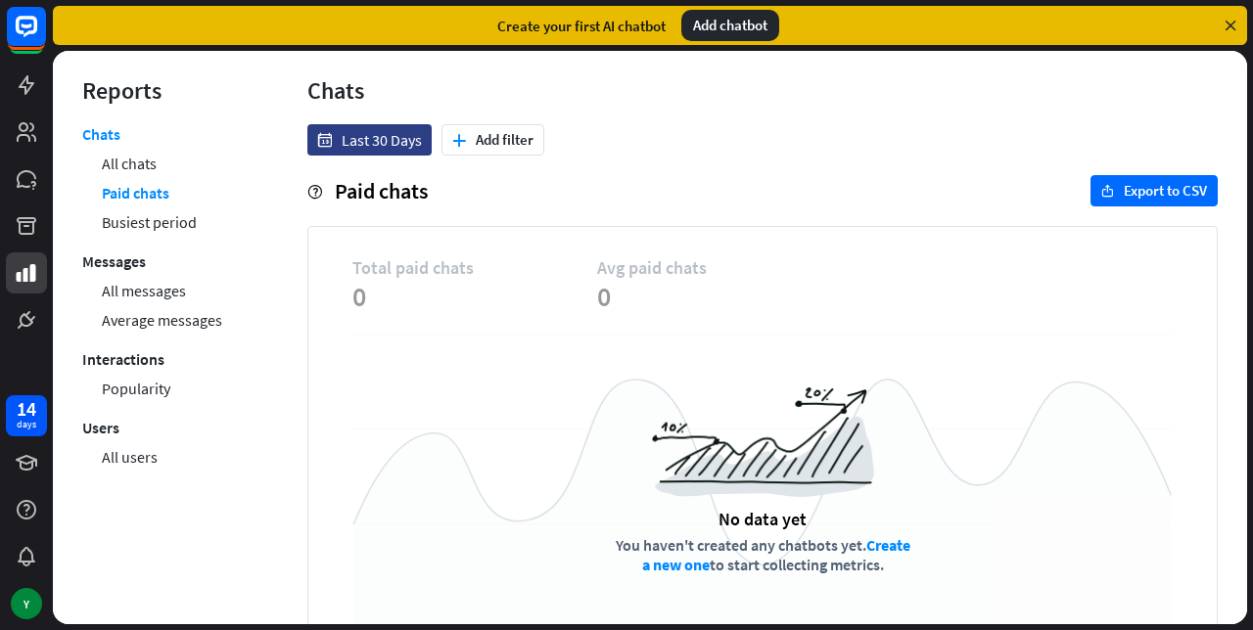
click at [154, 287] on link "All messages" at bounding box center [144, 290] width 84 height 29
click at [176, 313] on link "Average messages" at bounding box center [162, 319] width 120 height 29
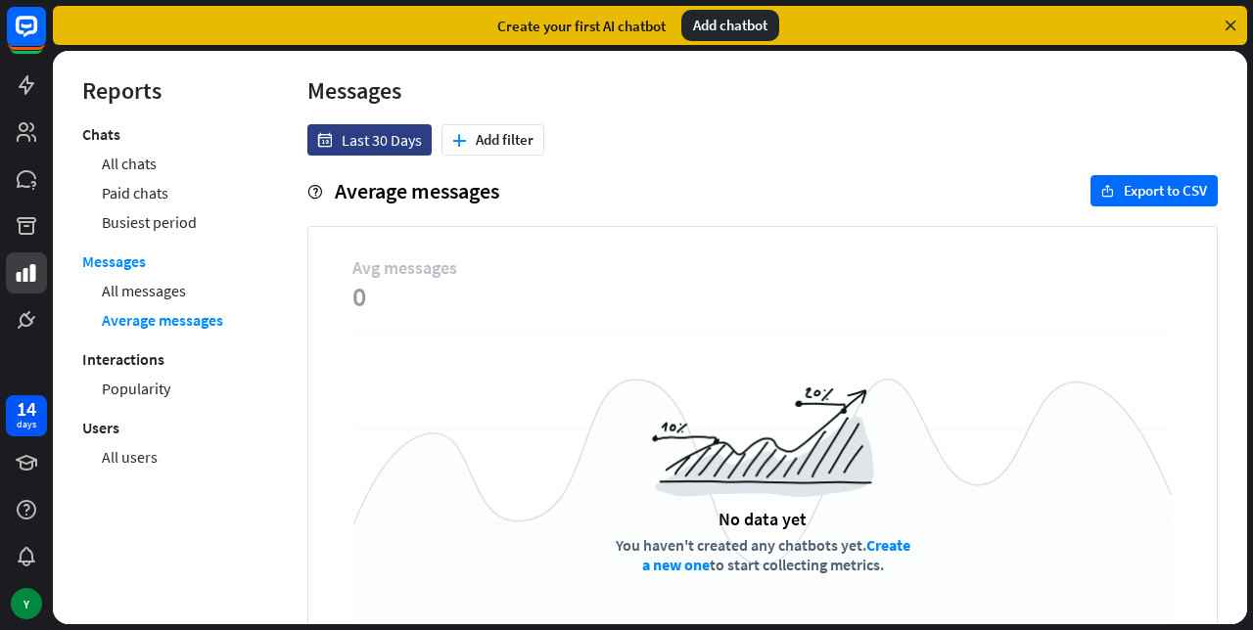
click at [18, 409] on div "14" at bounding box center [27, 409] width 20 height 18
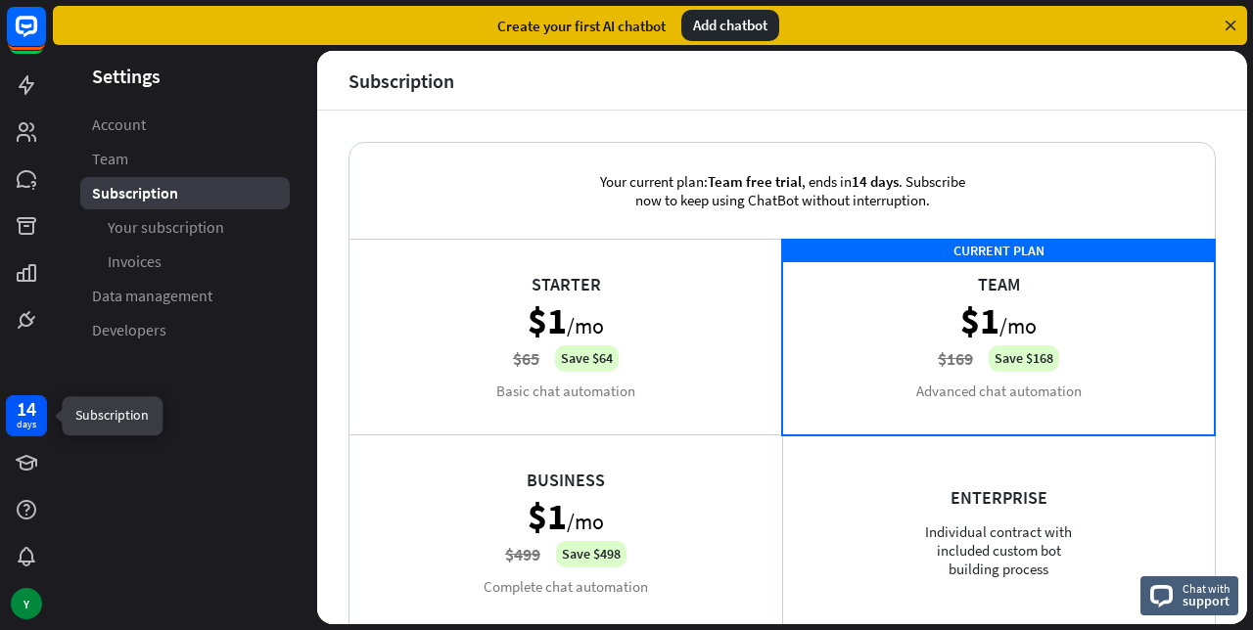
click at [872, 330] on div "CURRENT PLAN Team $1 /mo $169 Save $168 Advanced chat automation" at bounding box center [998, 337] width 433 height 196
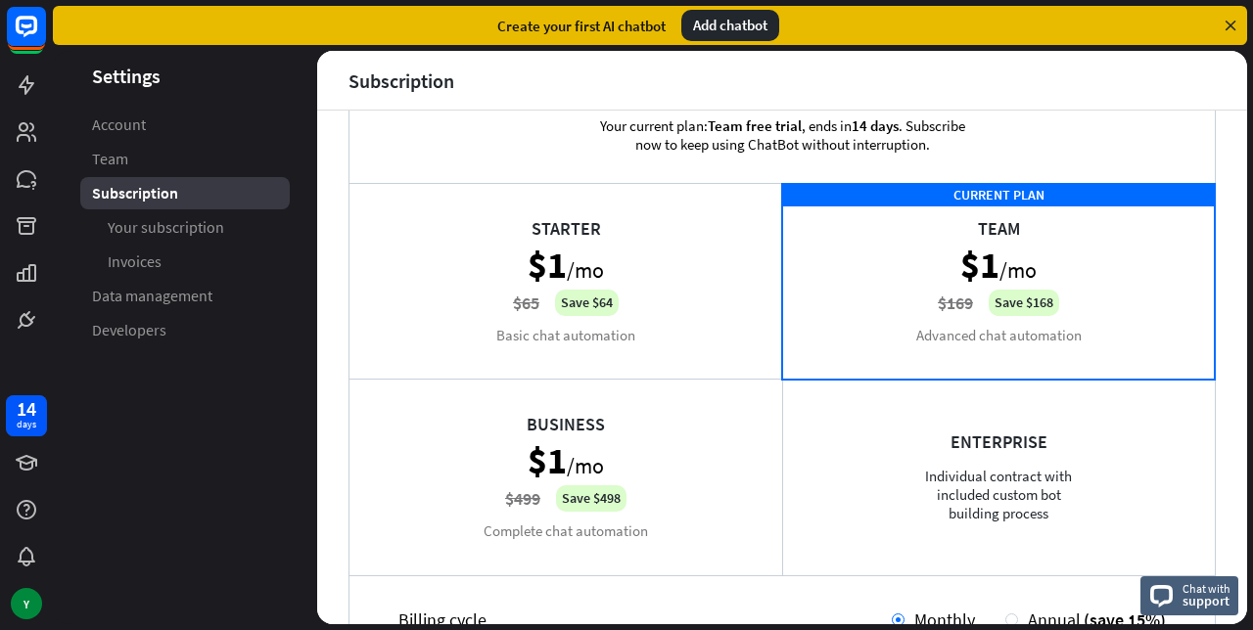
scroll to position [97, 0]
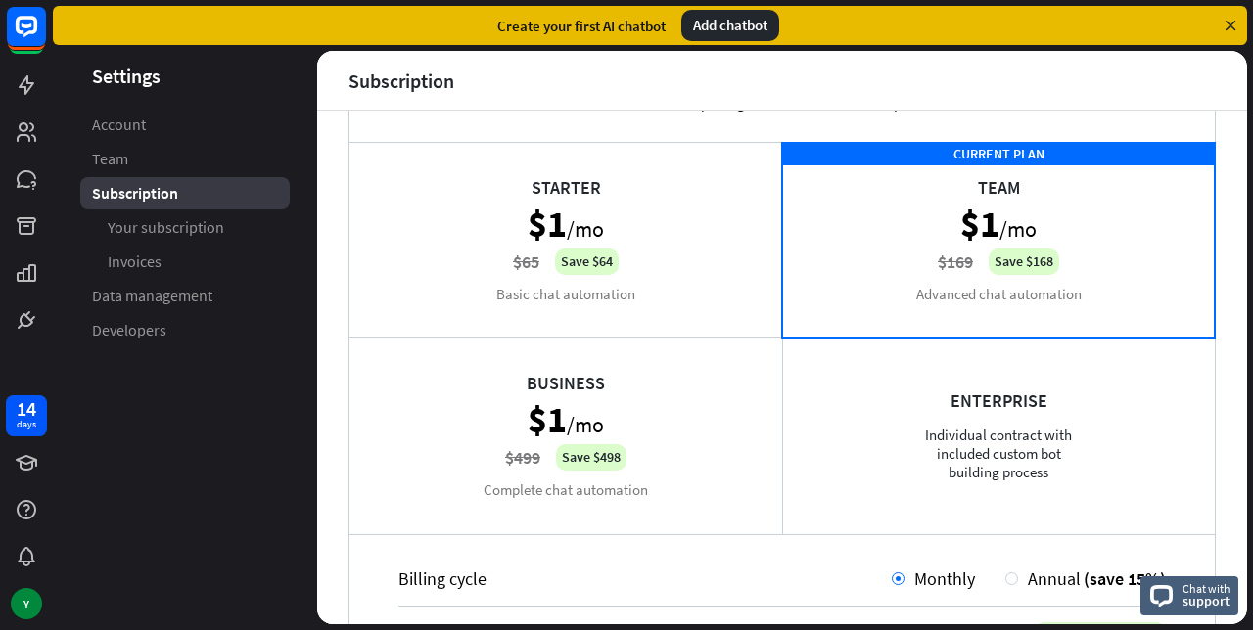
click at [576, 446] on div "Business $1 /mo $499 Save $498 Complete chat automation" at bounding box center [565, 436] width 433 height 196
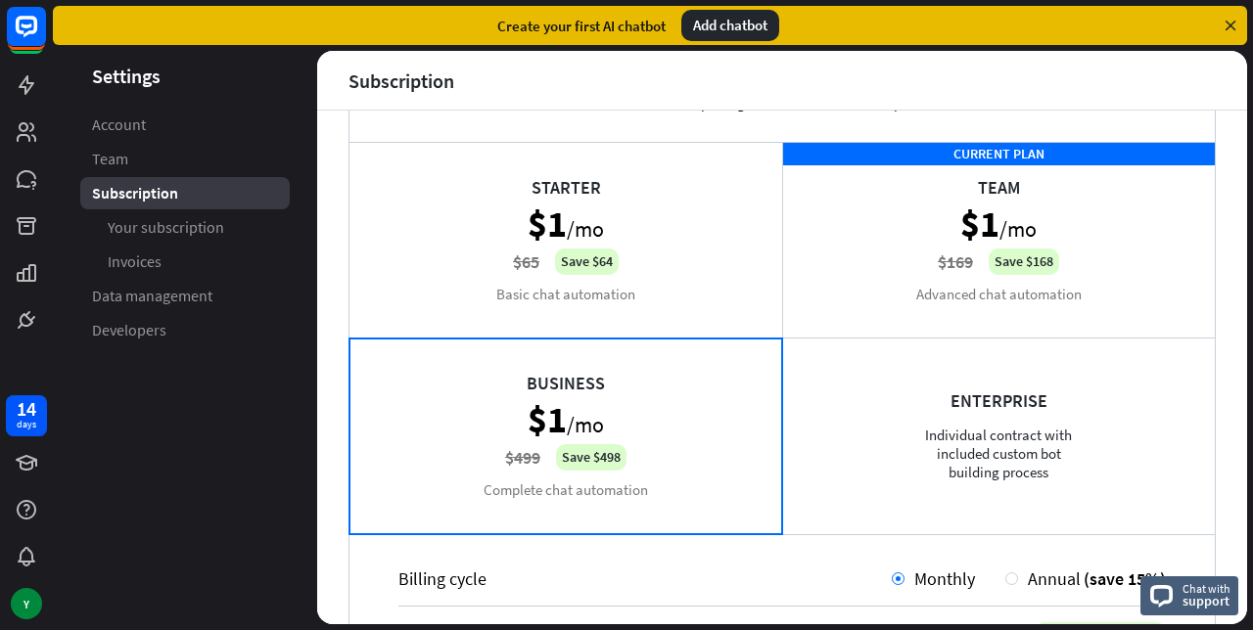
click at [631, 427] on div "Business $1 /mo $499 Save $498 Complete chat automation" at bounding box center [565, 436] width 433 height 196
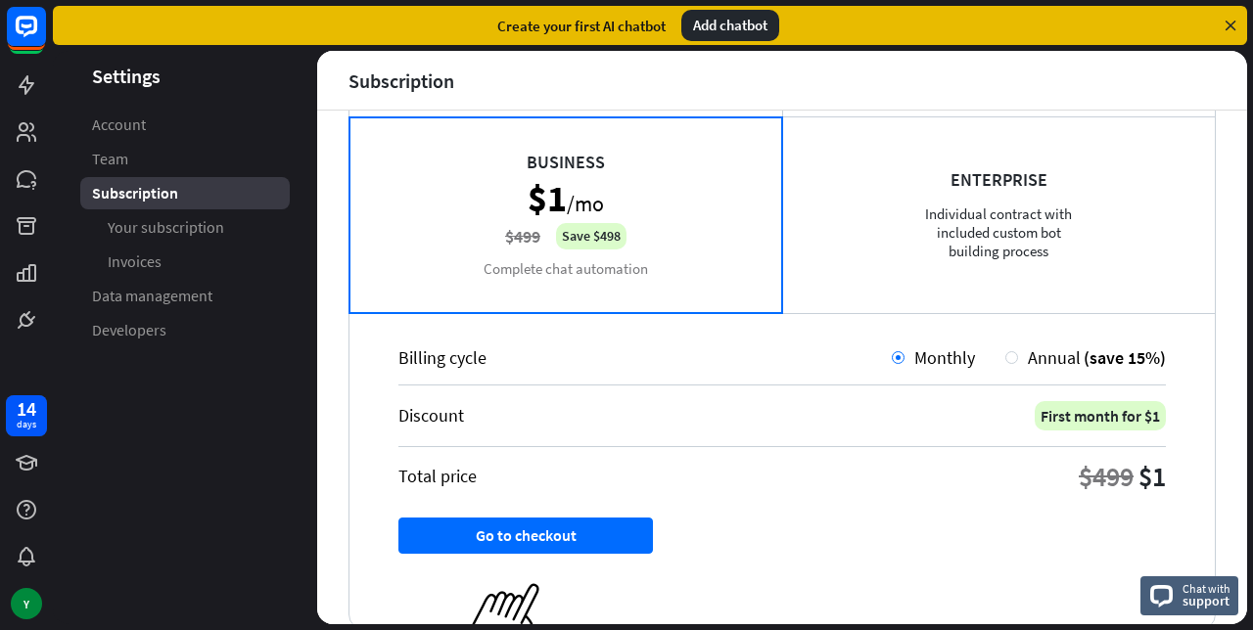
scroll to position [392, 0]
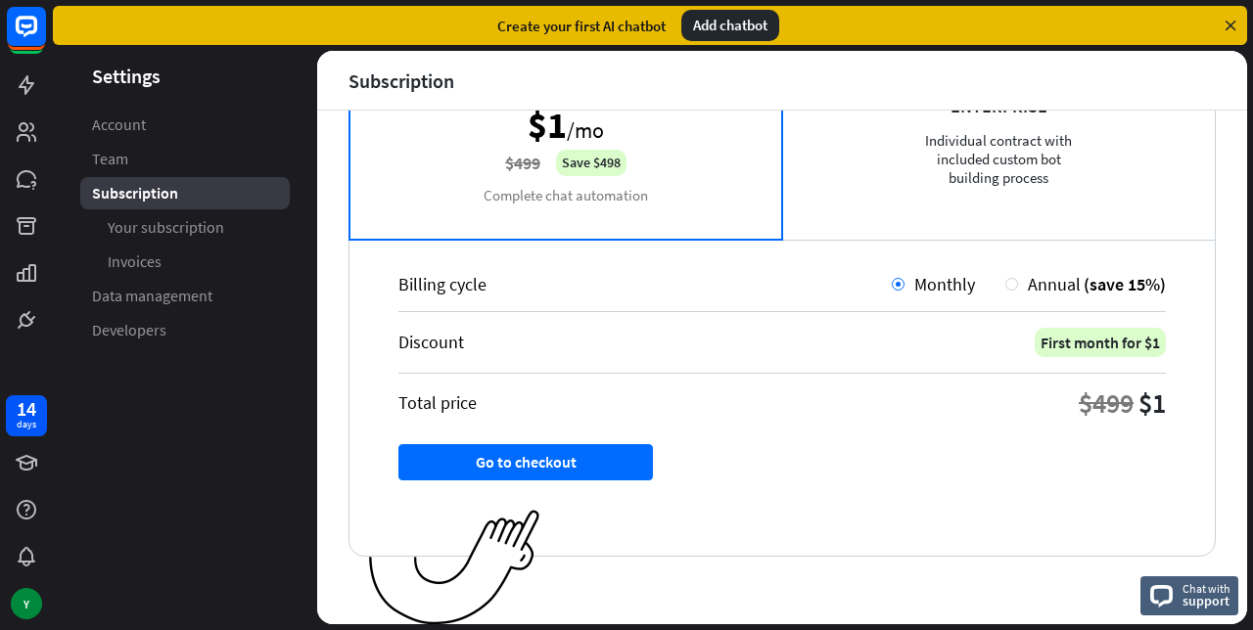
click at [483, 455] on button "Go to checkout" at bounding box center [525, 462] width 255 height 36
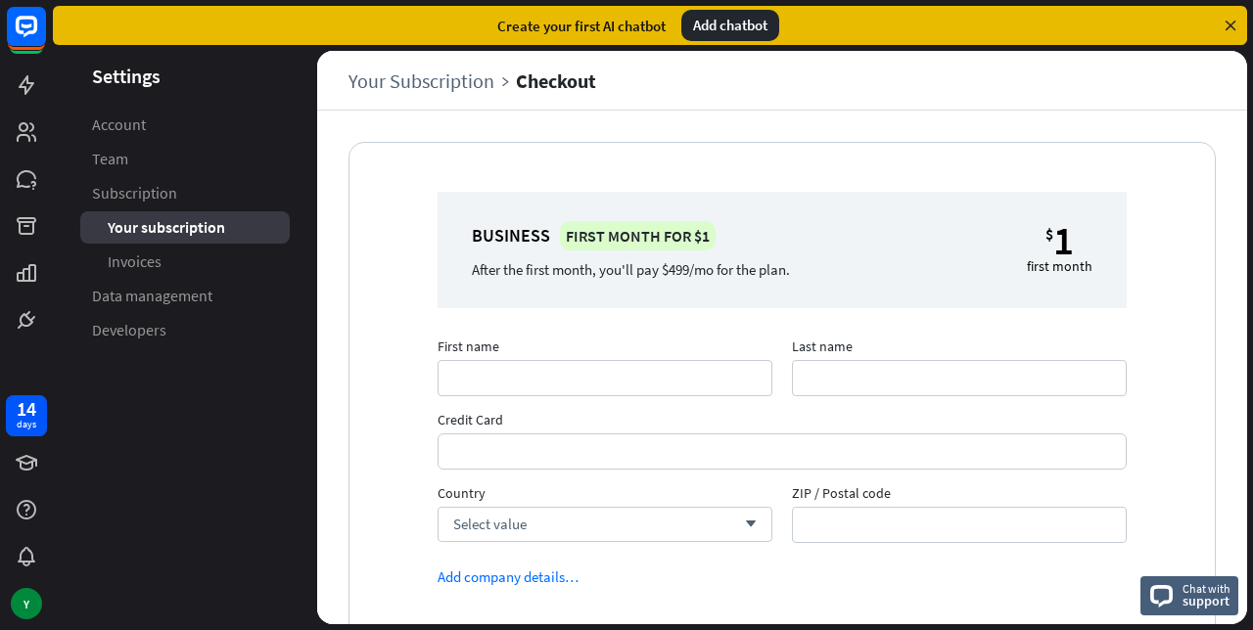
click at [0, 0] on icon at bounding box center [0, 0] width 0 height 0
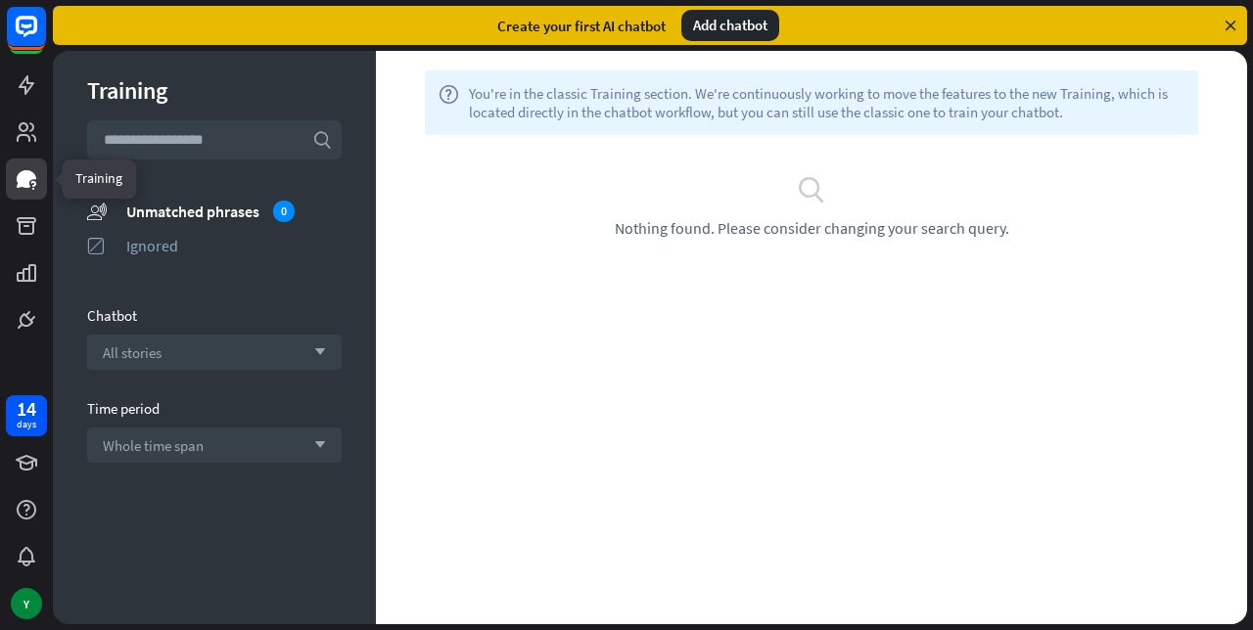
click at [0, 0] on icon at bounding box center [0, 0] width 0 height 0
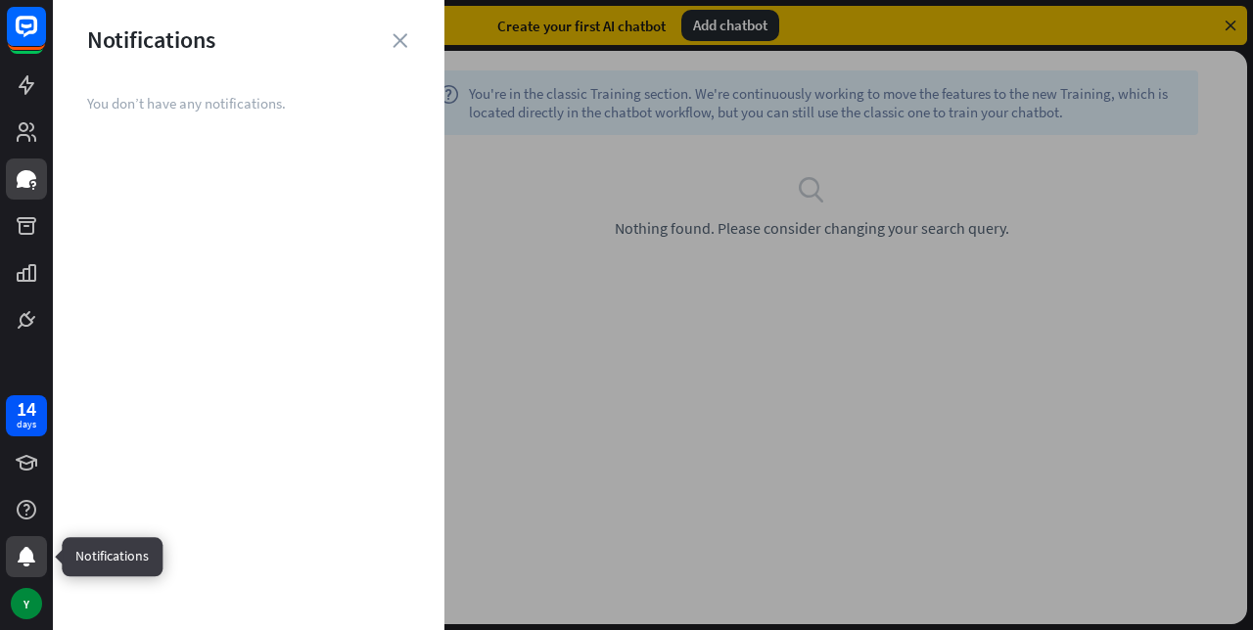
click at [80, 538] on div "close Notifications You don’t have any notifications." at bounding box center [249, 315] width 392 height 630
click at [25, 495] on div at bounding box center [26, 509] width 41 height 41
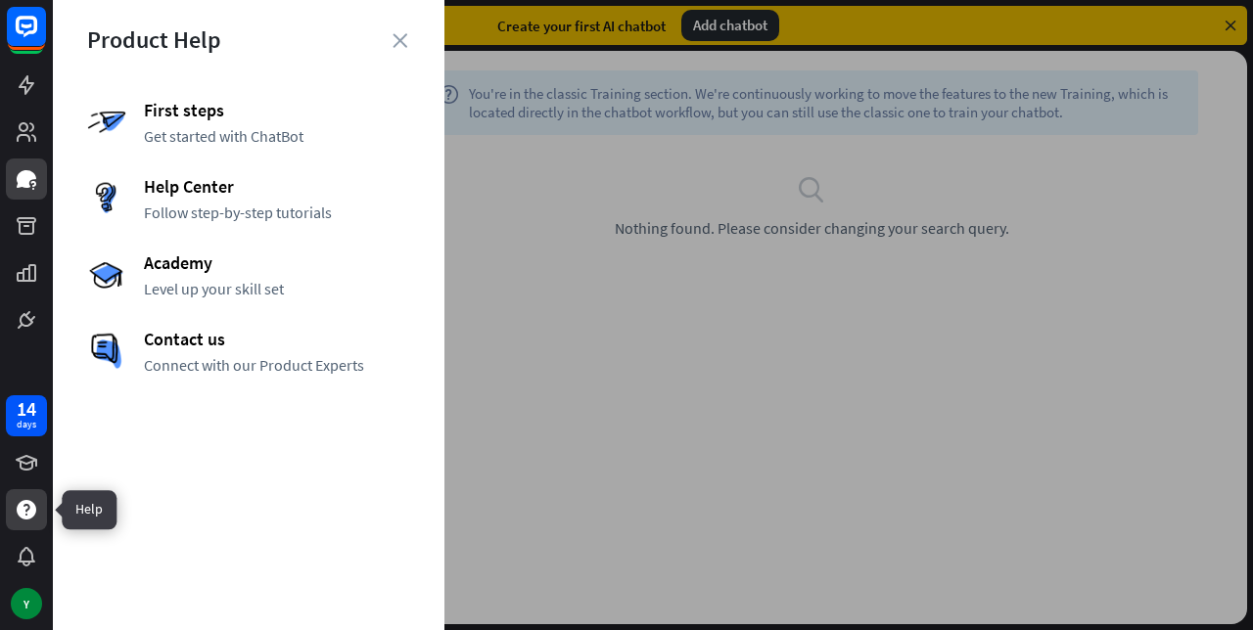
click at [72, 498] on div "Product Help First steps Get started with ChatBot Help Center Follow step-by-st…" at bounding box center [249, 315] width 392 height 630
click at [394, 39] on icon "close" at bounding box center [400, 40] width 15 height 15
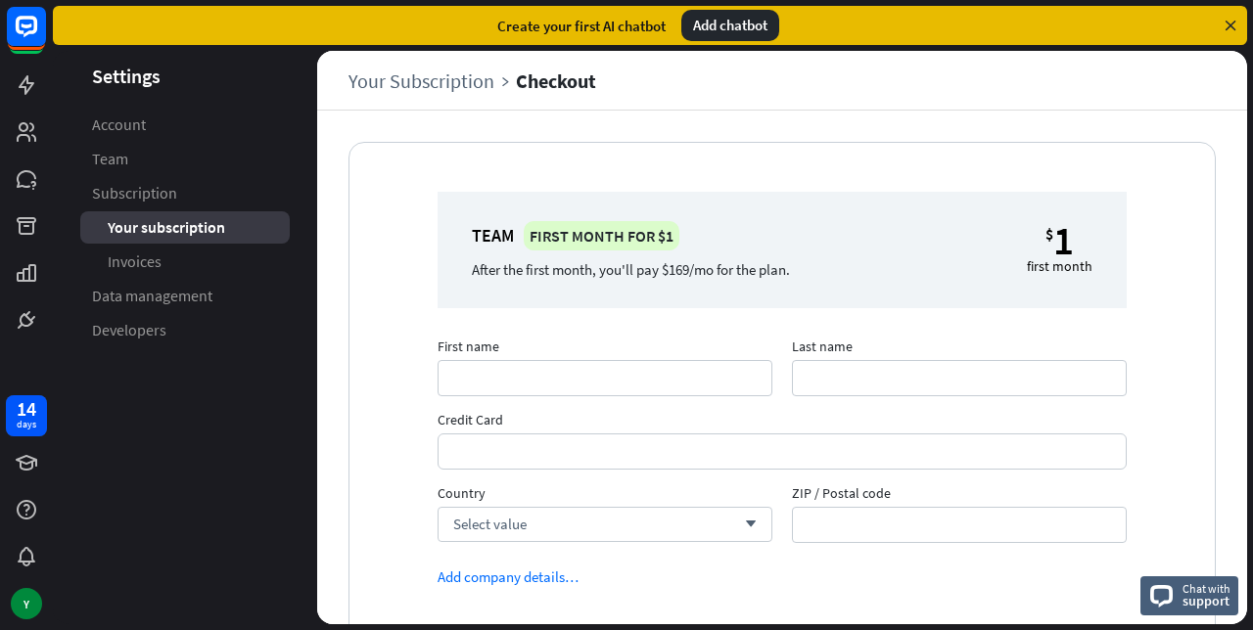
click at [112, 91] on aside "Settings Account Team Subscription Your subscription Invoices Data management D…" at bounding box center [185, 338] width 264 height 574
click at [86, 73] on header "Settings" at bounding box center [185, 76] width 264 height 26
click at [81, 121] on link "Account" at bounding box center [184, 125] width 209 height 32
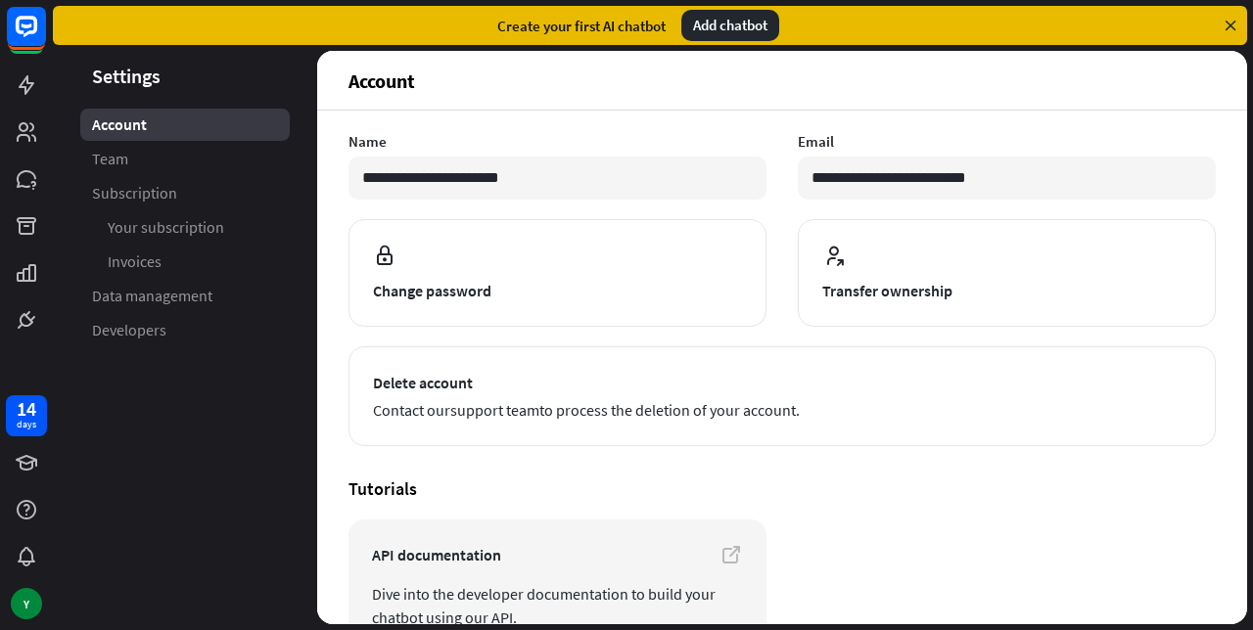
scroll to position [121, 0]
click at [684, 283] on button "Change password" at bounding box center [558, 271] width 418 height 108
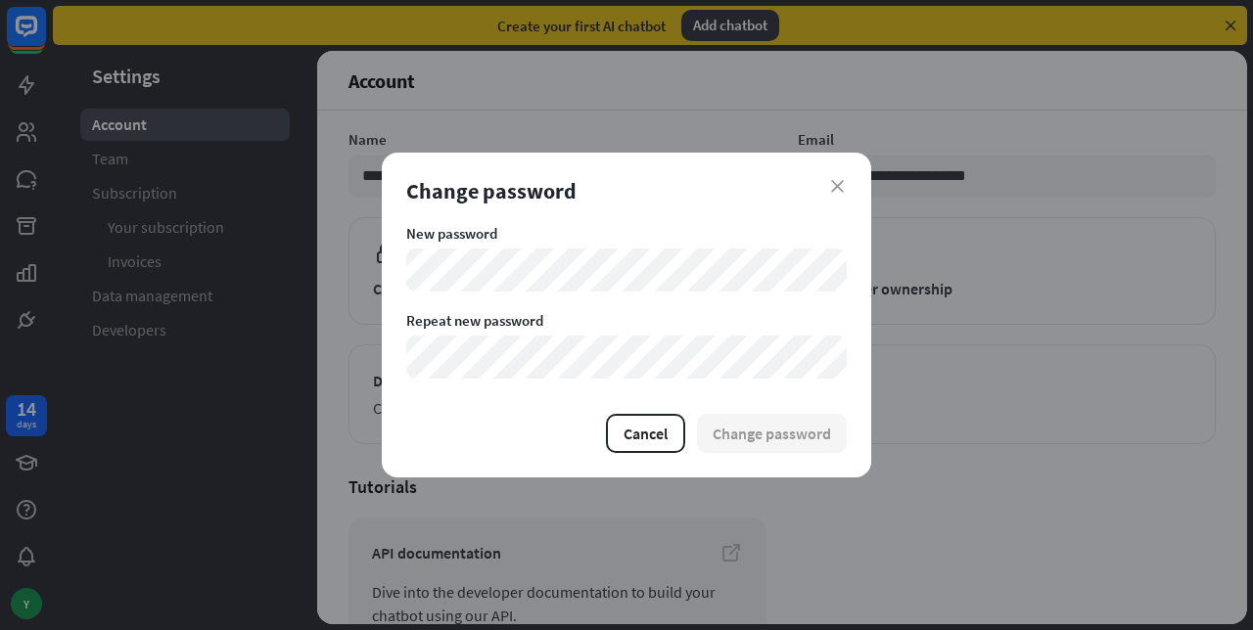
click at [1040, 532] on div "close Change password New password Repeat new password Cancel Change password" at bounding box center [626, 315] width 1253 height 630
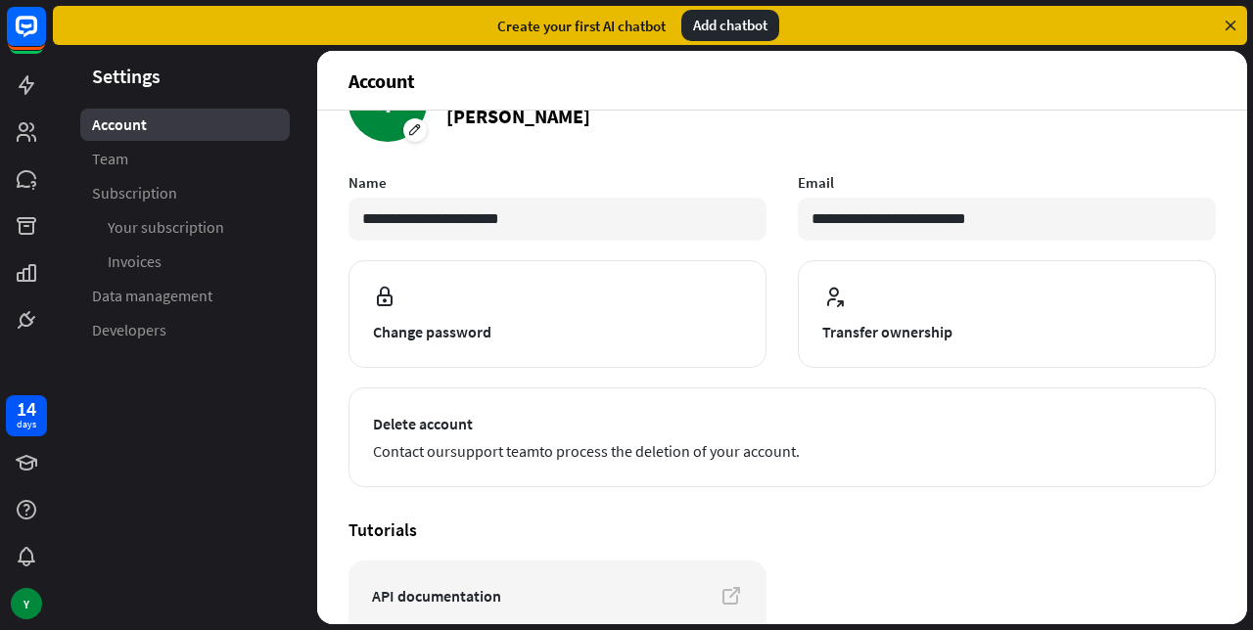
scroll to position [0, 0]
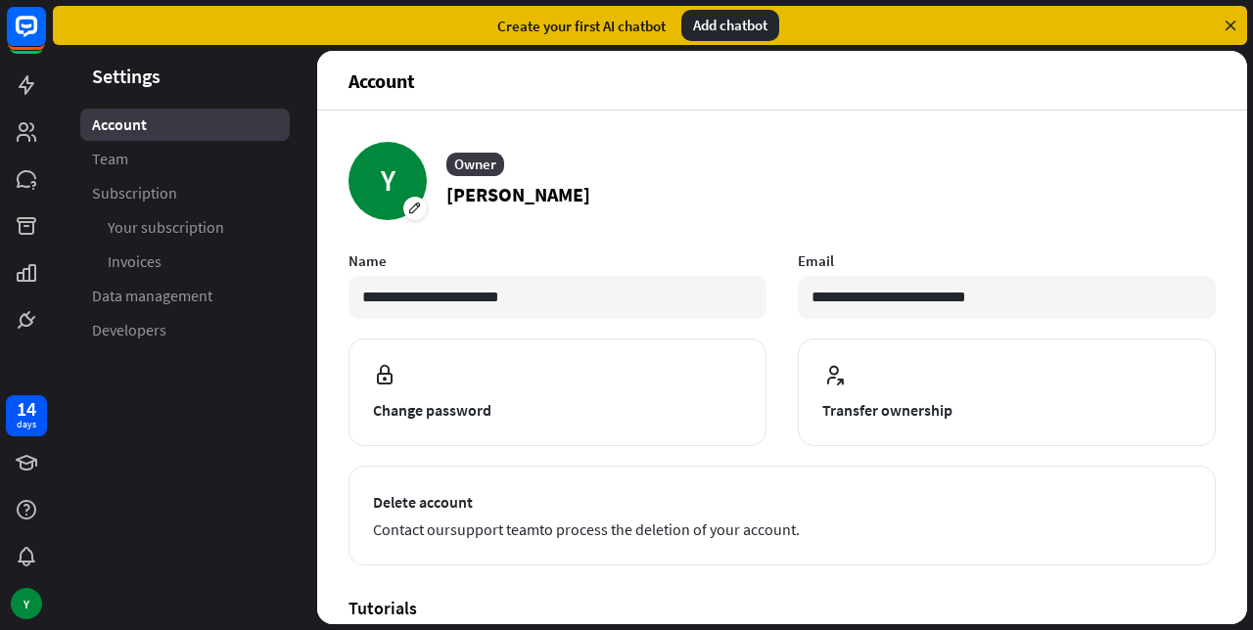
click at [81, 162] on link "Team" at bounding box center [184, 159] width 209 height 32
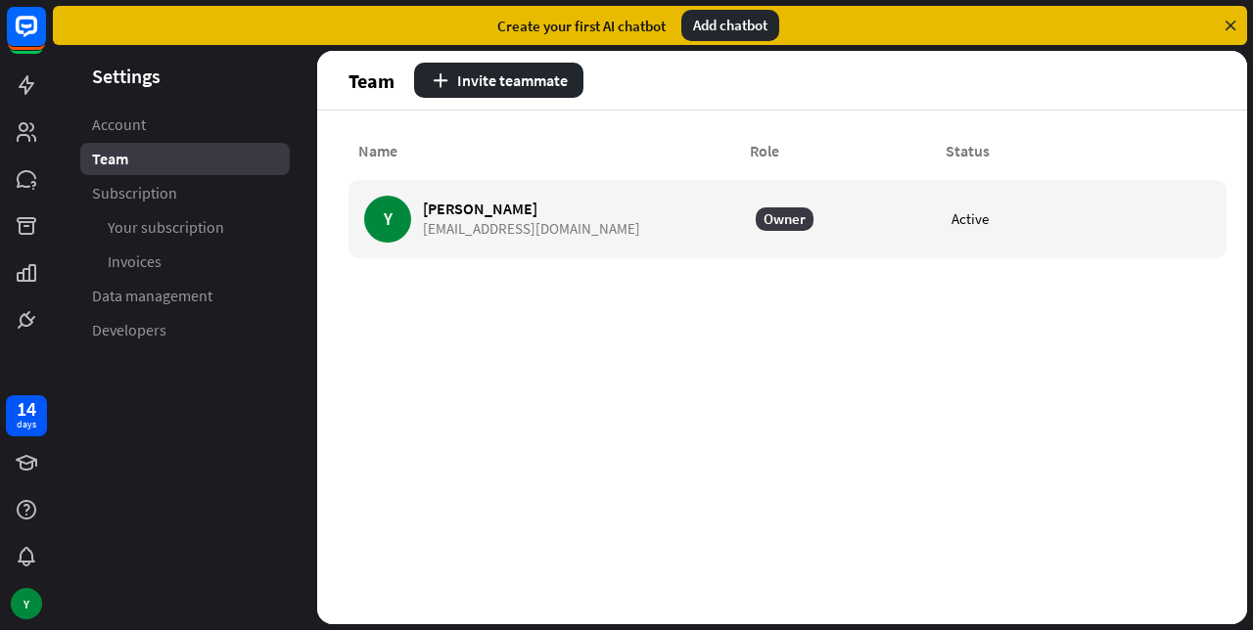
click at [101, 197] on span "Subscription" at bounding box center [134, 193] width 85 height 21
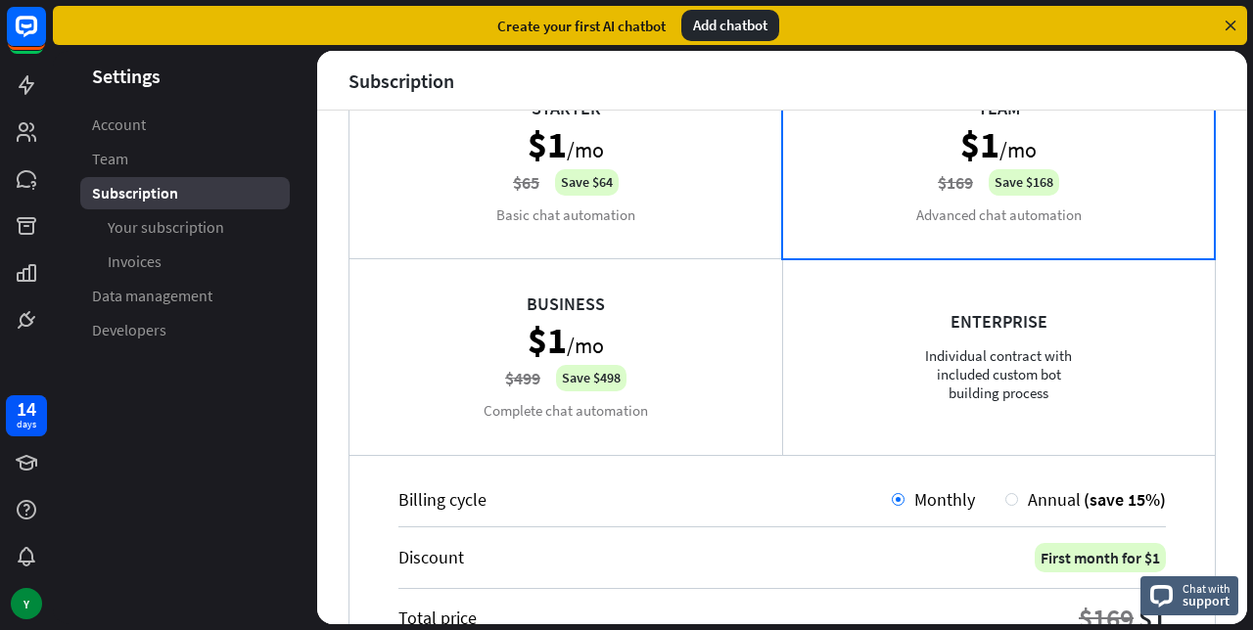
scroll to position [392, 0]
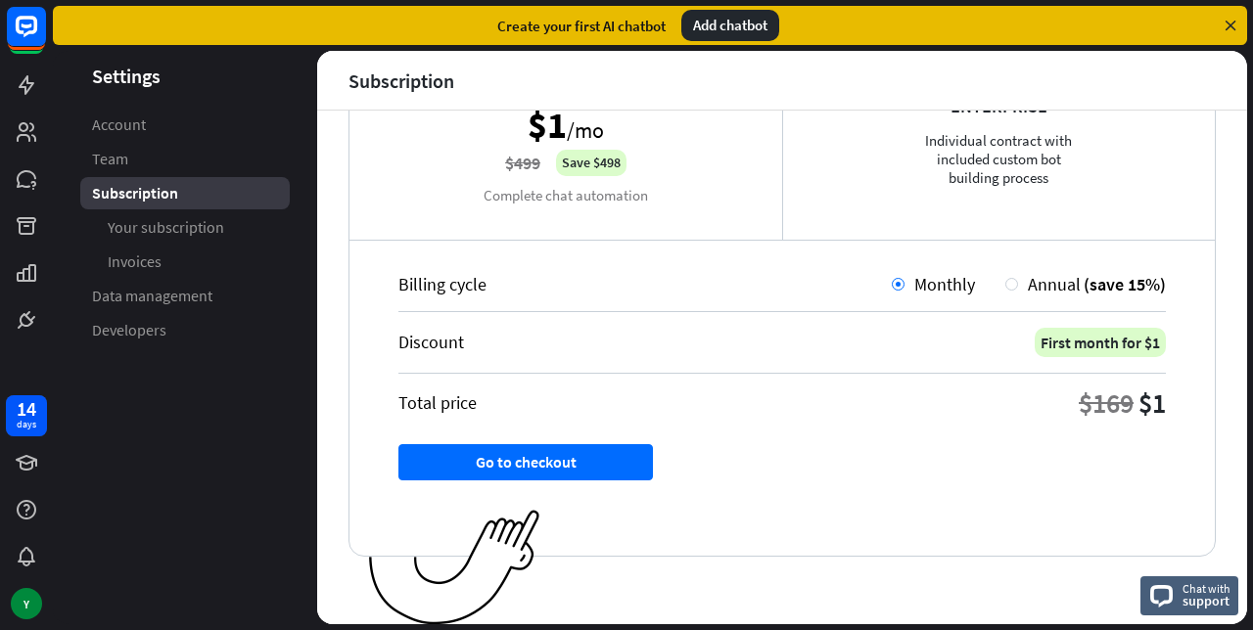
click at [1159, 595] on icon at bounding box center [1161, 596] width 23 height 23
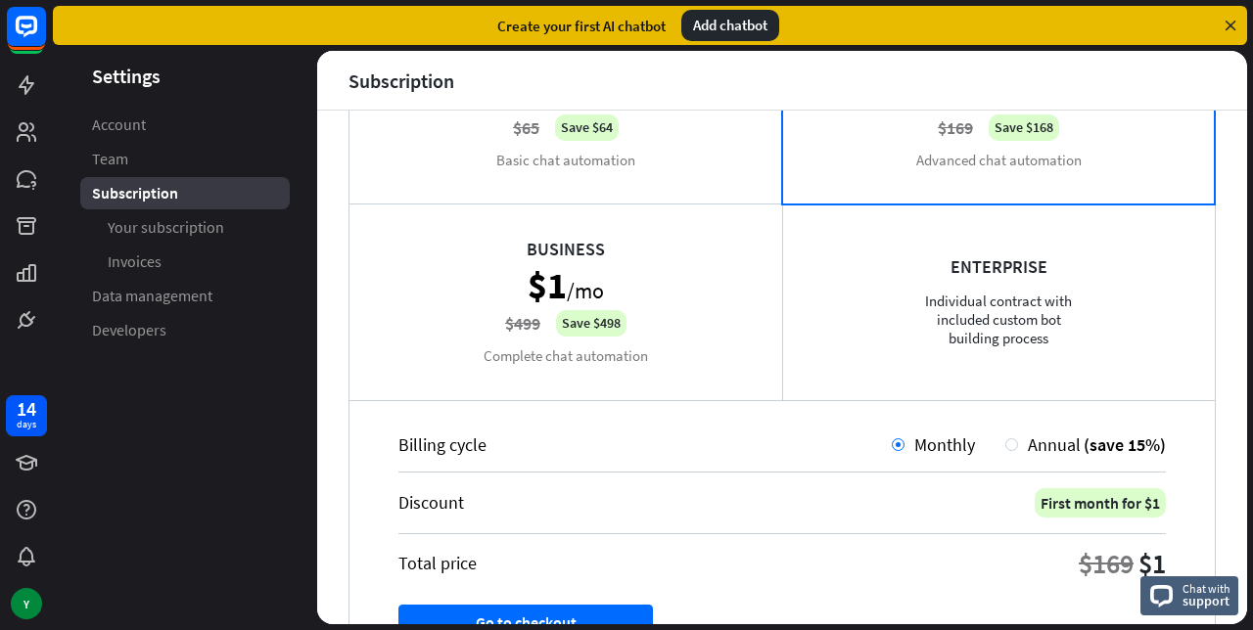
scroll to position [0, 0]
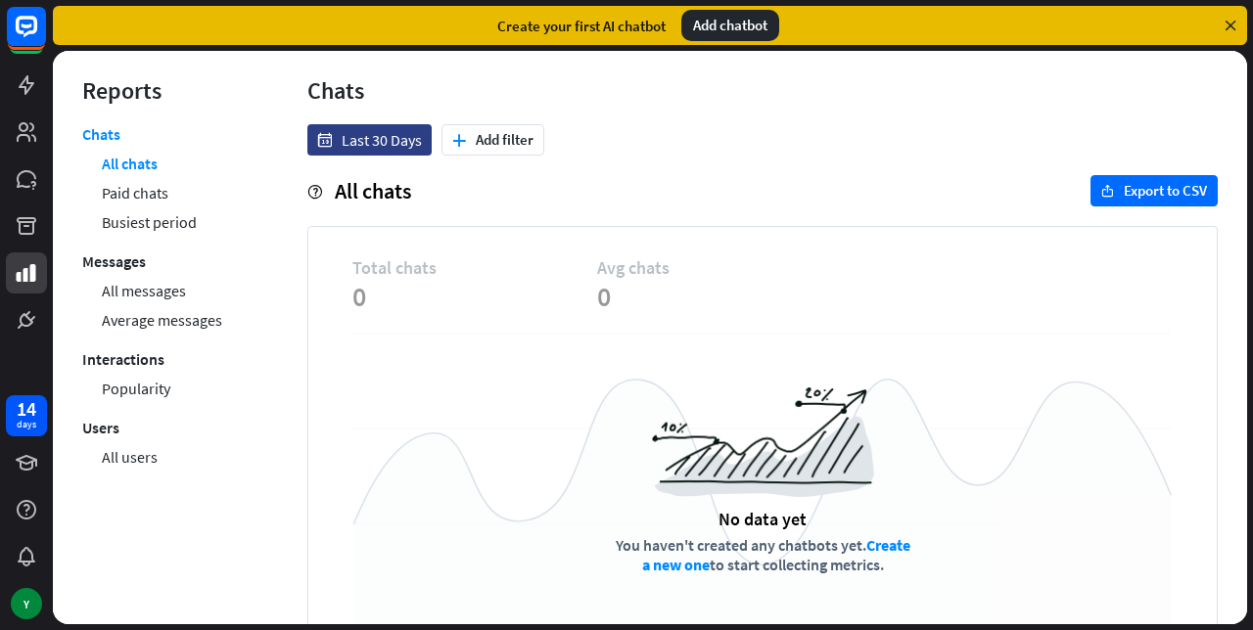
click at [386, 143] on span "Last 30 Days" at bounding box center [382, 140] width 80 height 20
